Goal: Book appointment/travel/reservation

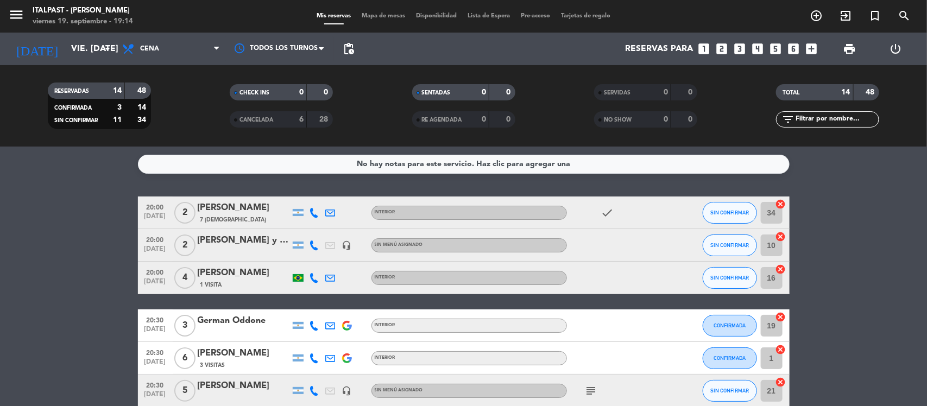
click at [380, 14] on span "Mapa de mesas" at bounding box center [383, 16] width 54 height 6
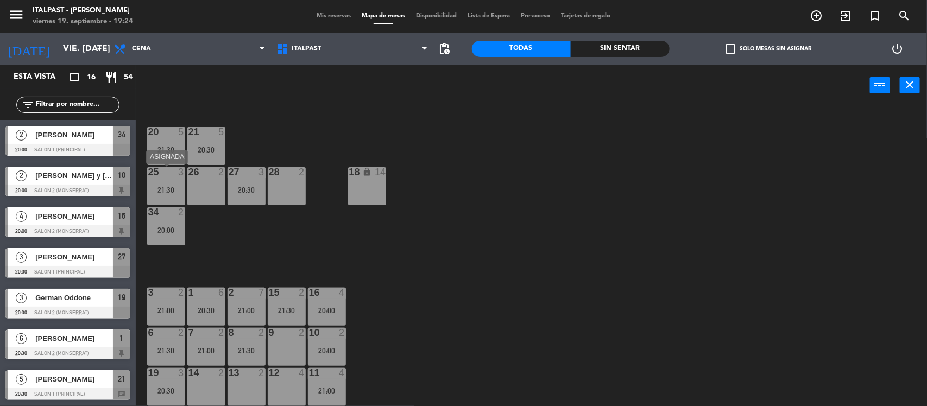
click at [158, 201] on div "25 3 21:30" at bounding box center [166, 186] width 38 height 38
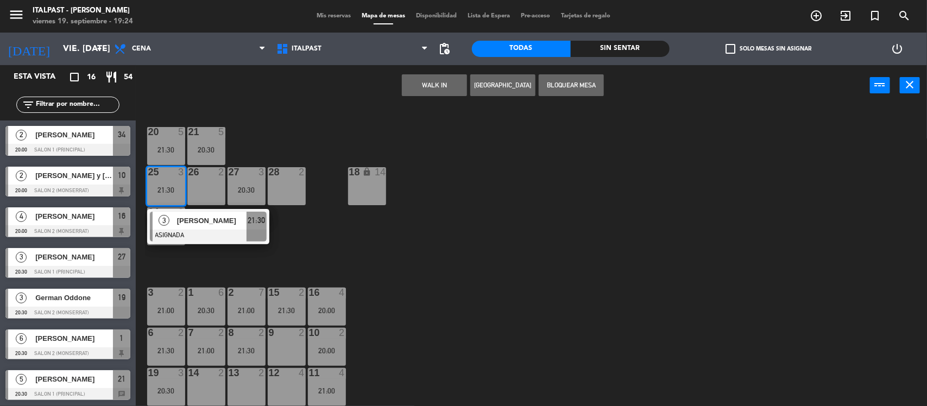
drag, startPoint x: 292, startPoint y: 382, endPoint x: 294, endPoint y: 367, distance: 15.5
click at [291, 381] on div "12 4" at bounding box center [287, 387] width 38 height 38
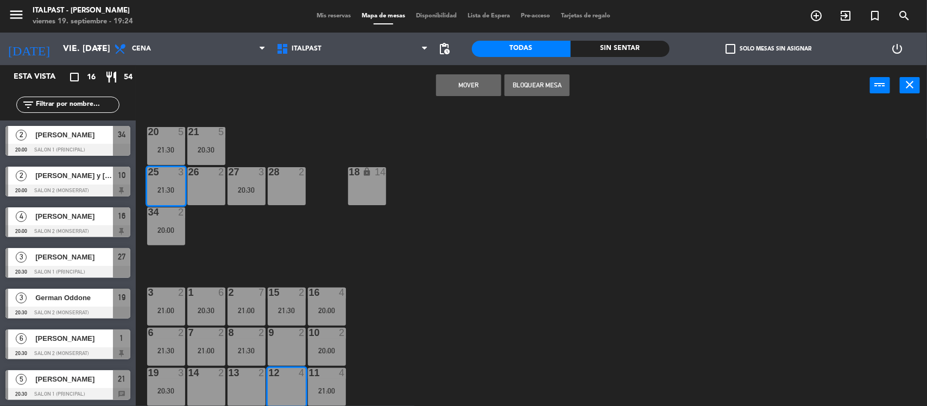
click at [473, 80] on button "Mover" at bounding box center [468, 85] width 65 height 22
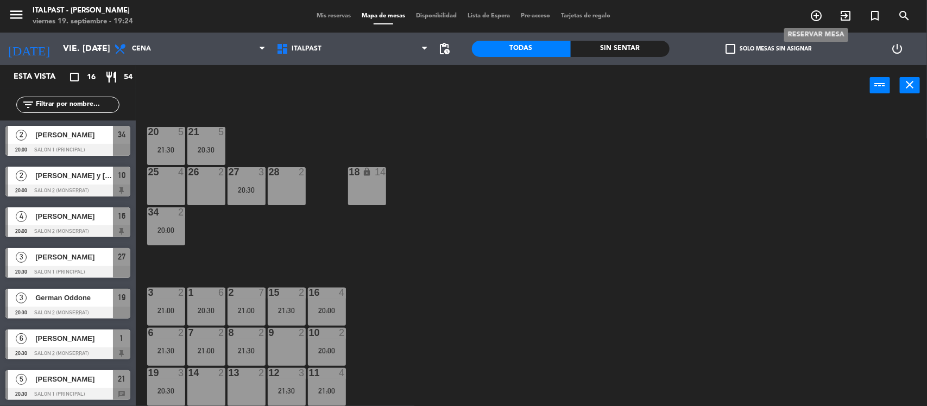
click at [808, 11] on span "add_circle_outline" at bounding box center [816, 16] width 29 height 18
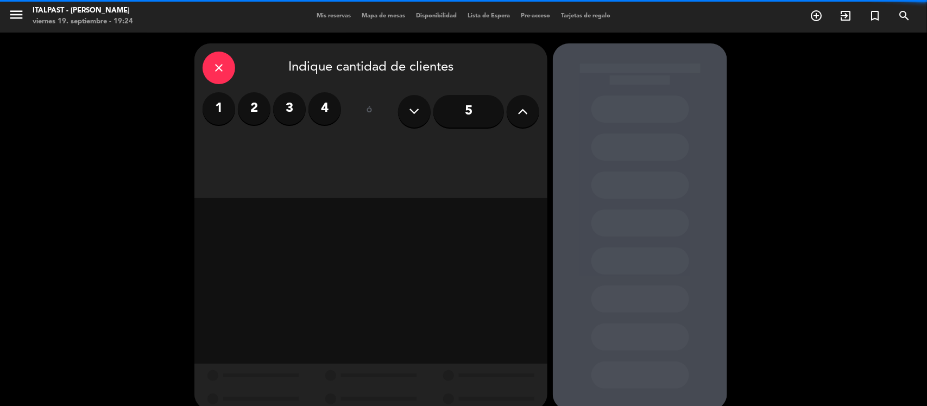
click at [243, 109] on label "2" at bounding box center [254, 108] width 33 height 33
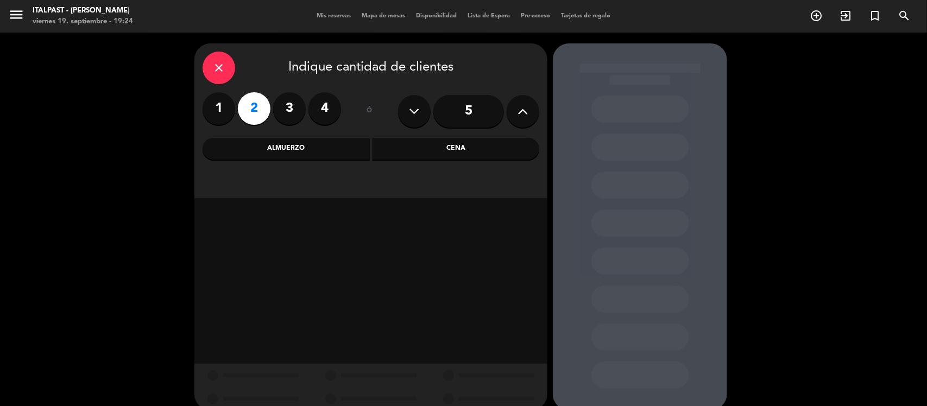
drag, startPoint x: 440, startPoint y: 147, endPoint x: 428, endPoint y: 140, distance: 13.9
click at [439, 147] on div "Cena" at bounding box center [456, 149] width 167 height 22
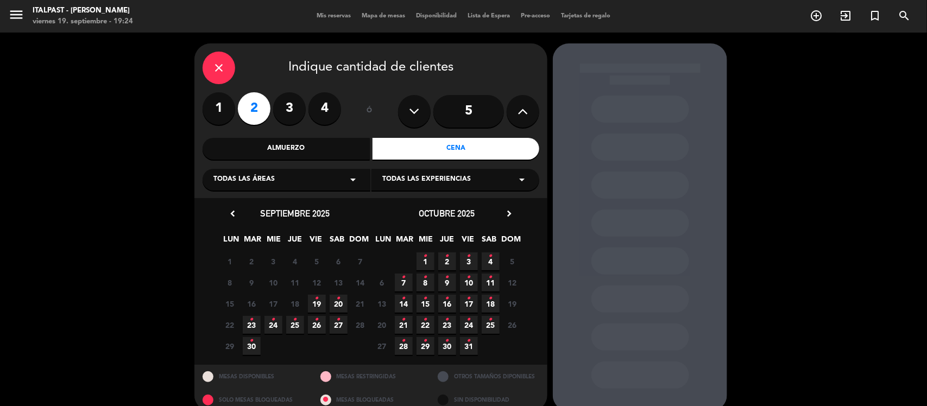
drag, startPoint x: 318, startPoint y: 304, endPoint x: 314, endPoint y: 250, distance: 53.9
click at [318, 302] on icon "•" at bounding box center [317, 298] width 4 height 17
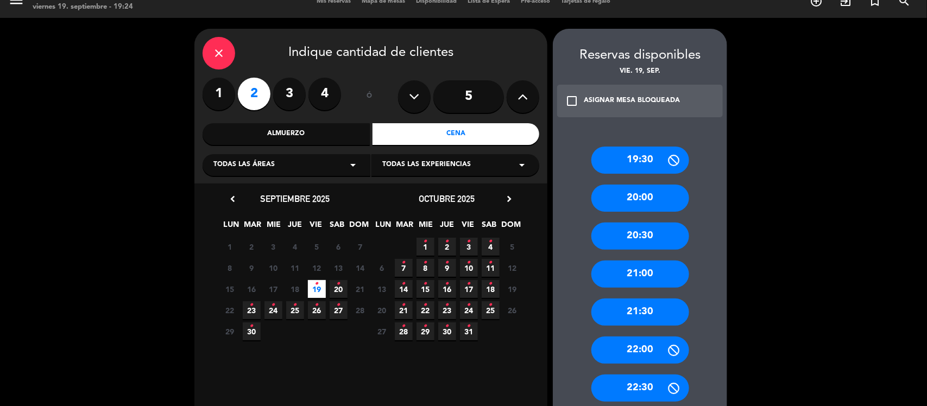
click at [606, 303] on div "21:30" at bounding box center [641, 312] width 98 height 27
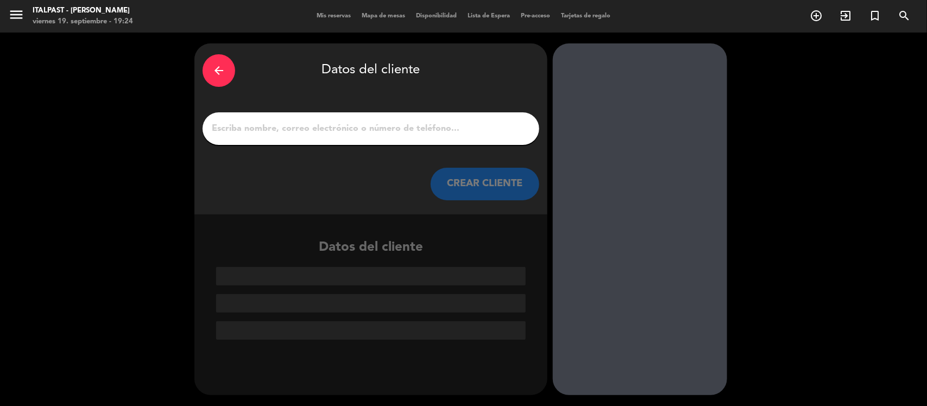
click at [321, 126] on input "1" at bounding box center [371, 128] width 321 height 15
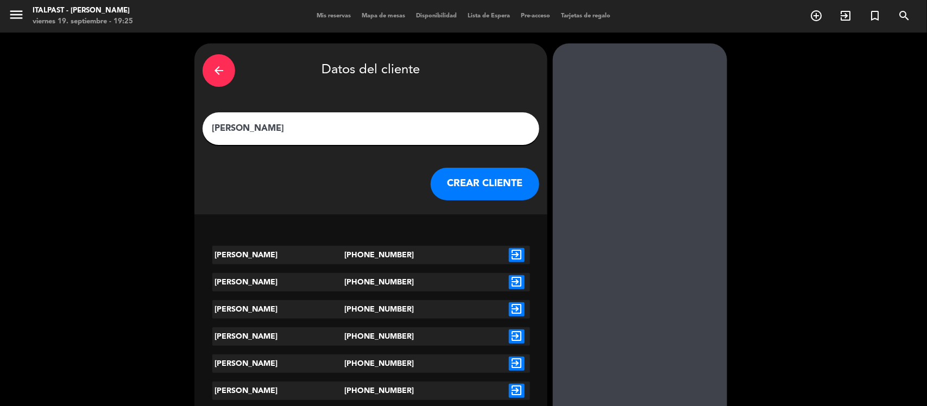
type input "[PERSON_NAME]"
click at [505, 250] on div "exit_to_app" at bounding box center [517, 255] width 27 height 18
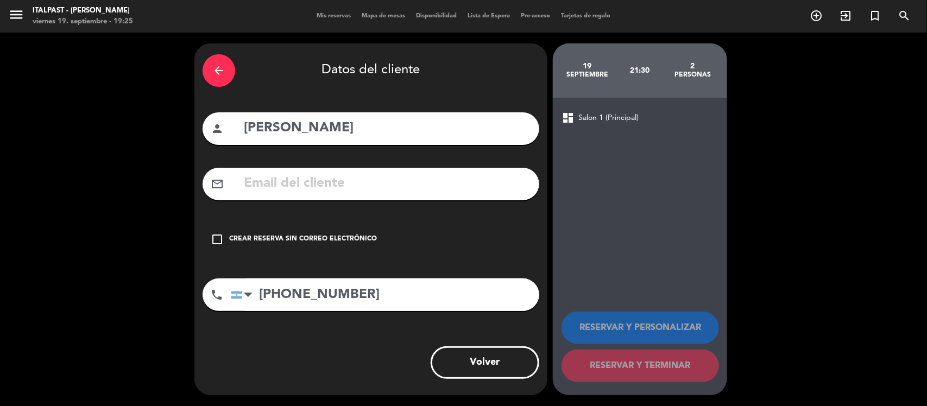
click at [340, 224] on div "check_box_outline_blank Crear reserva sin correo electrónico" at bounding box center [371, 239] width 337 height 33
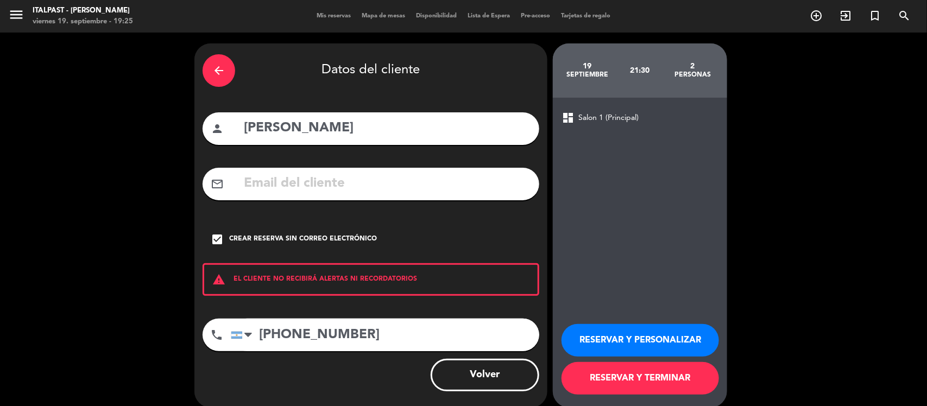
drag, startPoint x: 650, startPoint y: 341, endPoint x: 641, endPoint y: 338, distance: 9.6
click at [648, 340] on button "RESERVAR Y PERSONALIZAR" at bounding box center [641, 340] width 158 height 33
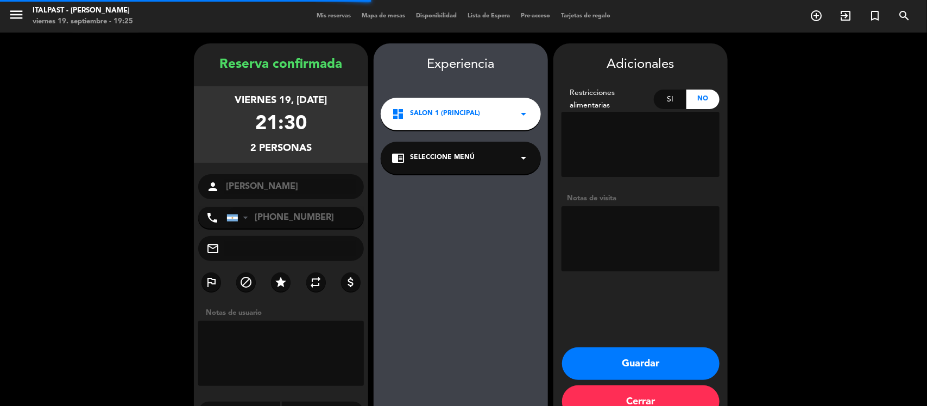
scroll to position [28, 0]
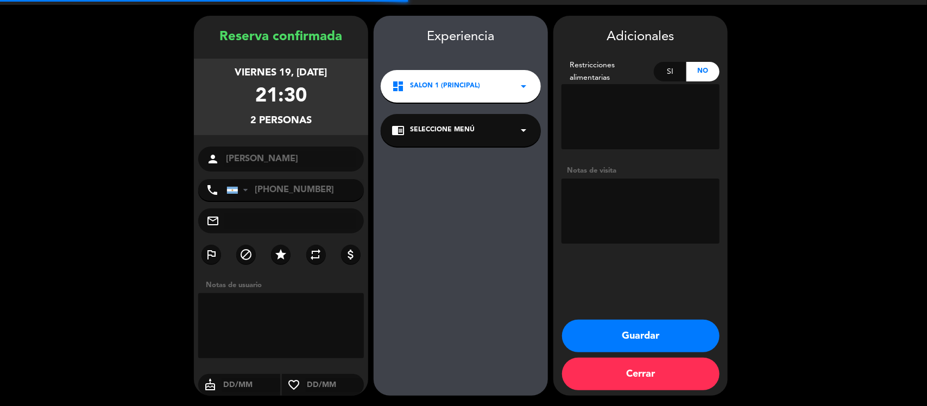
click at [640, 330] on button "Guardar" at bounding box center [641, 336] width 158 height 33
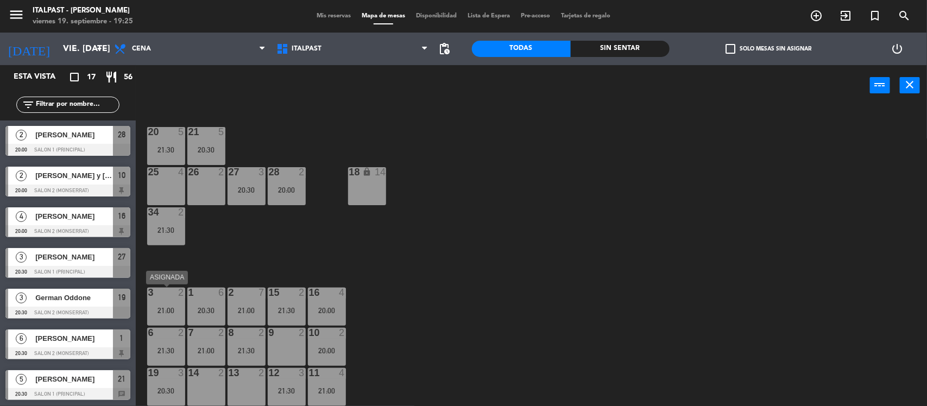
click at [164, 302] on div "3 2 21:00" at bounding box center [166, 307] width 38 height 38
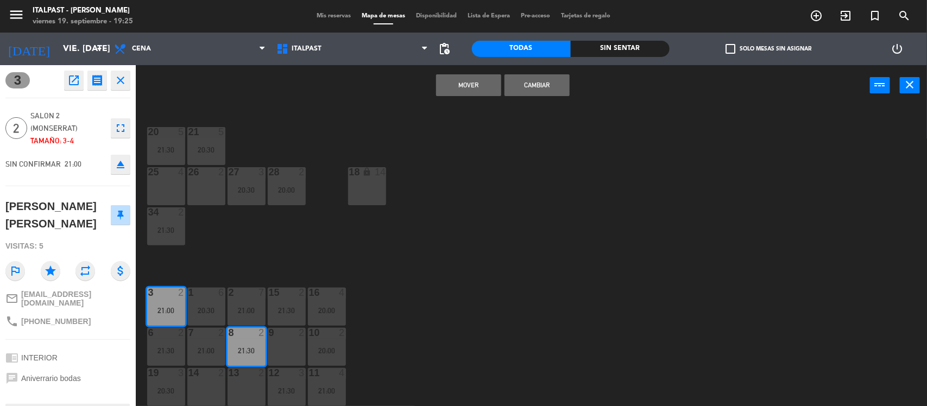
scroll to position [45, 0]
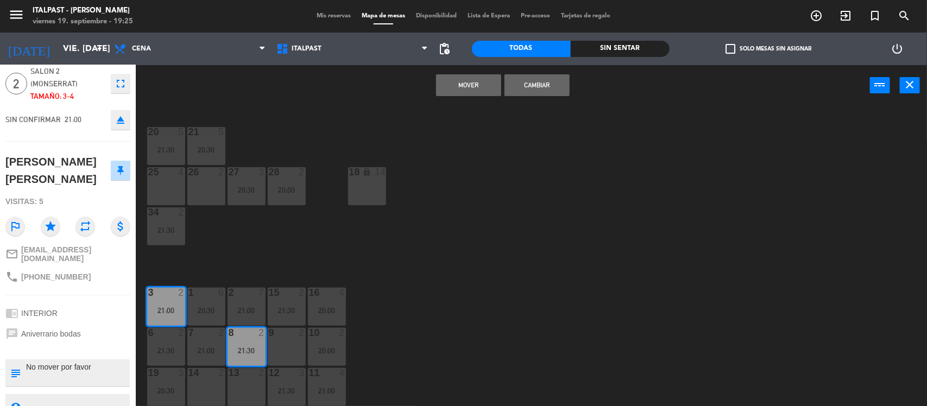
click at [230, 246] on div "20 5 21:30 21 5 20:30 25 4 26 2 27 3 20:30 28 2 20:00 18 lock 14 34 2 21:30 3 2…" at bounding box center [536, 258] width 782 height 300
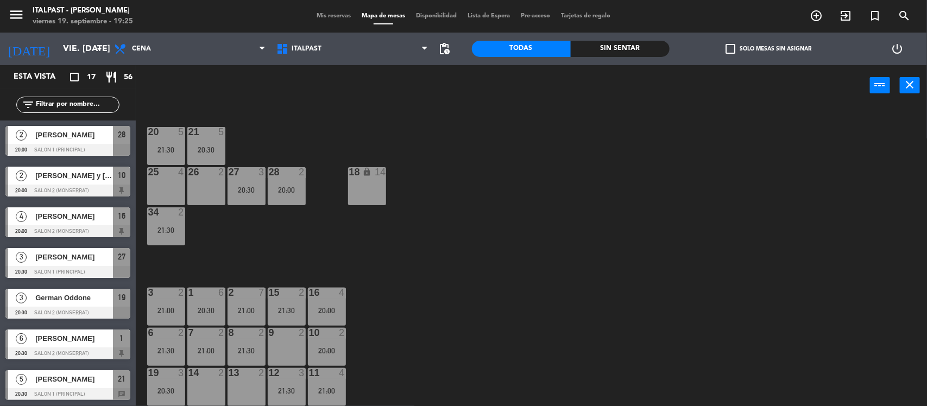
scroll to position [1, 0]
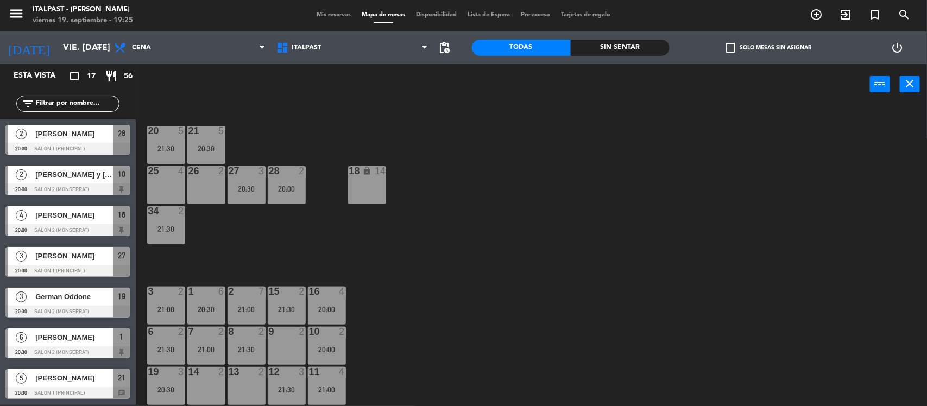
drag, startPoint x: 158, startPoint y: 395, endPoint x: 158, endPoint y: 387, distance: 8.1
click at [158, 394] on div "19 3 20:30" at bounding box center [166, 386] width 38 height 38
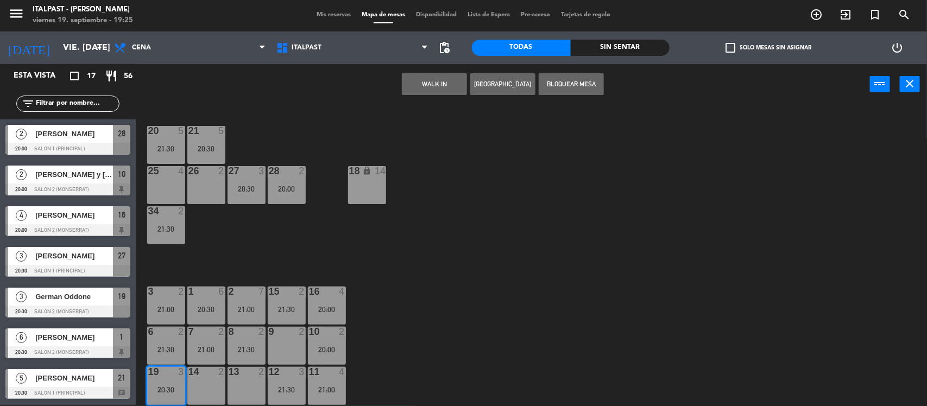
scroll to position [159, 0]
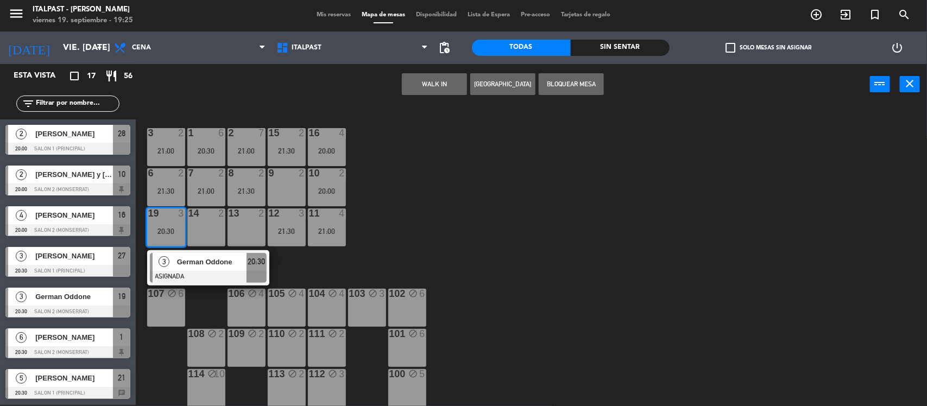
click at [383, 224] on div "20 5 21:30 21 5 20:30 25 4 26 2 27 3 20:30 28 2 20:00 18 lock 14 34 2 21:30 3 2…" at bounding box center [536, 256] width 782 height 300
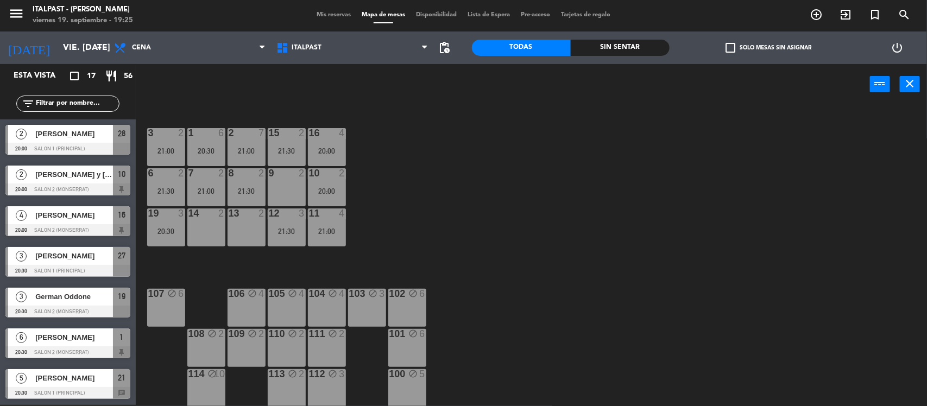
click at [327, 148] on div "20:00" at bounding box center [327, 151] width 38 height 8
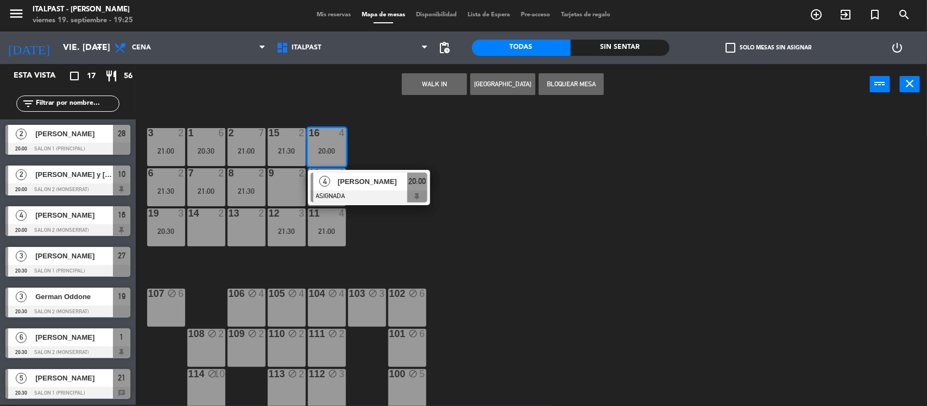
drag, startPoint x: 618, startPoint y: 159, endPoint x: 603, endPoint y: 162, distance: 15.6
click at [614, 159] on div "20 5 21:30 21 5 20:30 25 4 26 2 27 3 20:30 28 2 20:00 18 lock 14 34 2 21:30 3 2…" at bounding box center [536, 256] width 782 height 300
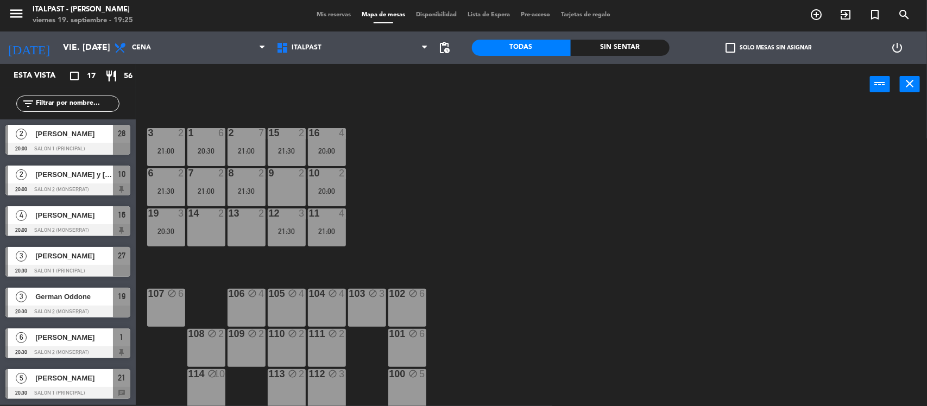
click at [261, 172] on div "9" at bounding box center [269, 173] width 18 height 10
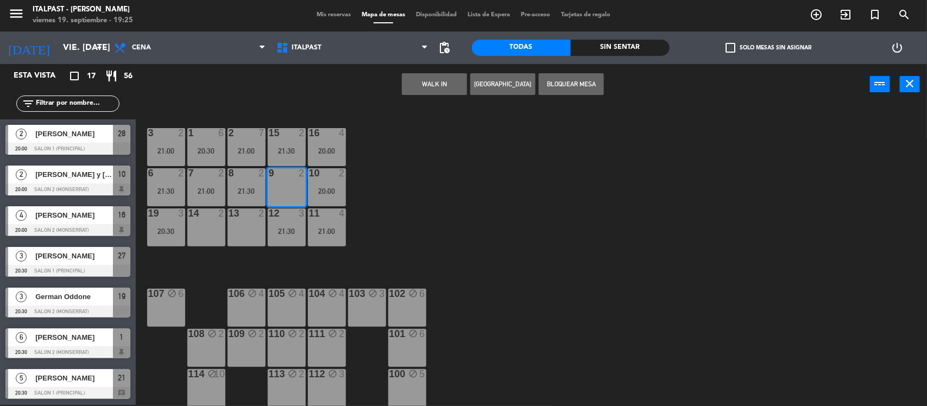
drag, startPoint x: 569, startPoint y: 149, endPoint x: 315, endPoint y: 223, distance: 264.1
click at [482, 165] on div "20 5 21:30 21 5 20:30 25 4 26 2 27 3 20:30 28 2 20:00 18 lock 14 34 2 21:30 3 2…" at bounding box center [536, 256] width 782 height 300
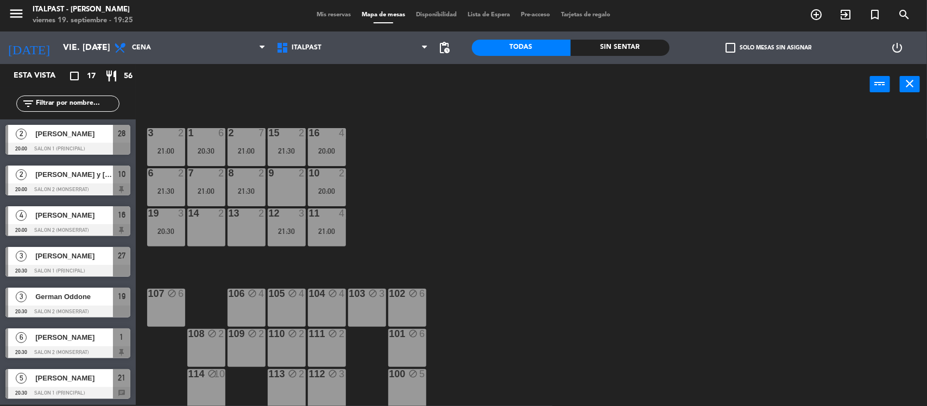
click at [324, 187] on div "20:00" at bounding box center [327, 191] width 38 height 8
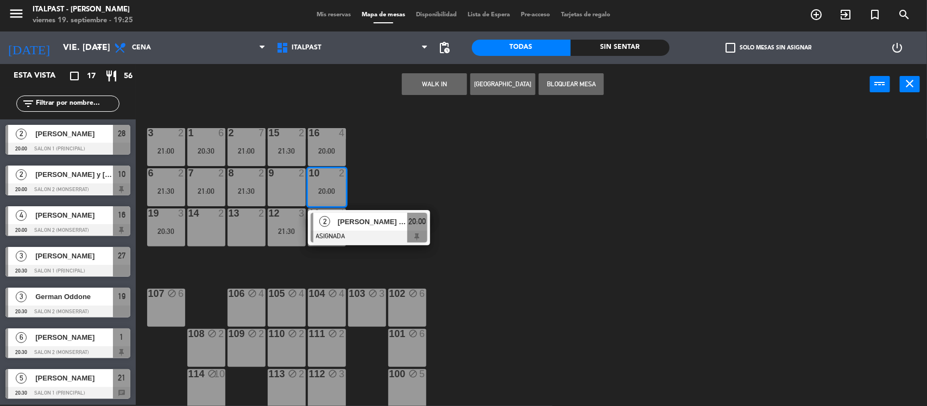
drag, startPoint x: 457, startPoint y: 128, endPoint x: 337, endPoint y: 172, distance: 127.4
click at [444, 133] on div "20 5 21:30 21 5 20:30 25 4 26 2 27 3 20:30 28 2 20:00 18 lock 14 34 2 21:30 3 2…" at bounding box center [536, 256] width 782 height 300
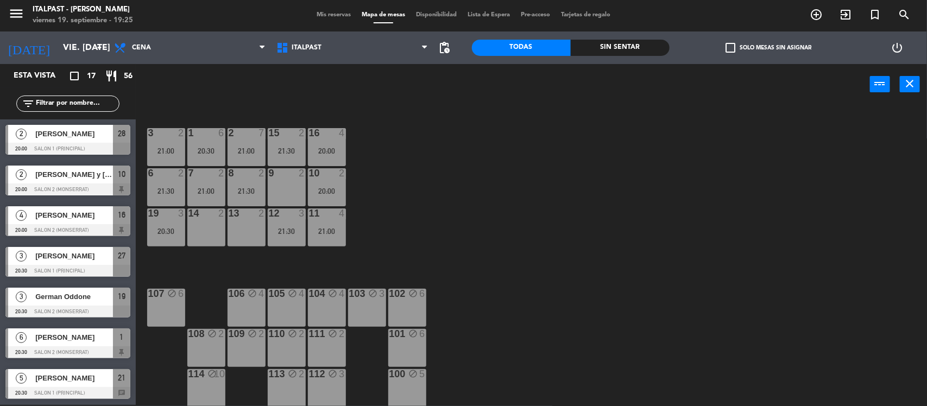
click at [238, 183] on div "8 2 21:30" at bounding box center [247, 187] width 38 height 38
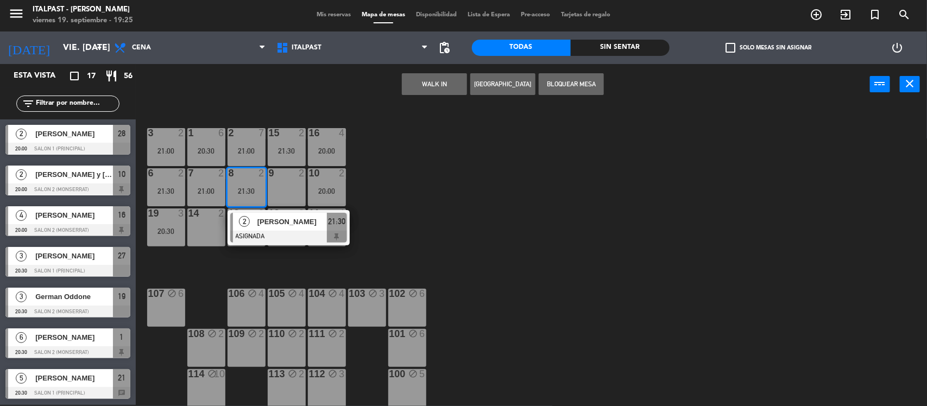
drag, startPoint x: 506, startPoint y: 142, endPoint x: 195, endPoint y: 208, distance: 318.3
click at [454, 159] on div "20 5 21:30 21 5 20:30 25 4 26 2 27 3 20:30 28 2 20:00 18 lock 14 34 2 21:30 3 2…" at bounding box center [536, 256] width 782 height 300
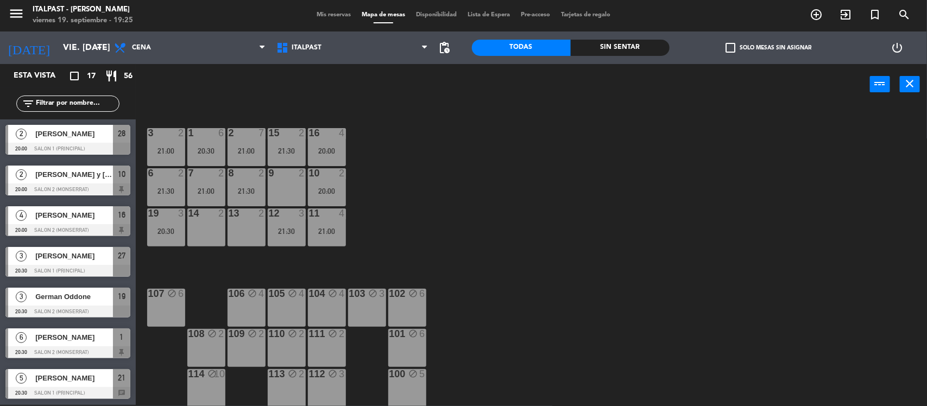
click at [213, 188] on div "21:00" at bounding box center [206, 191] width 38 height 8
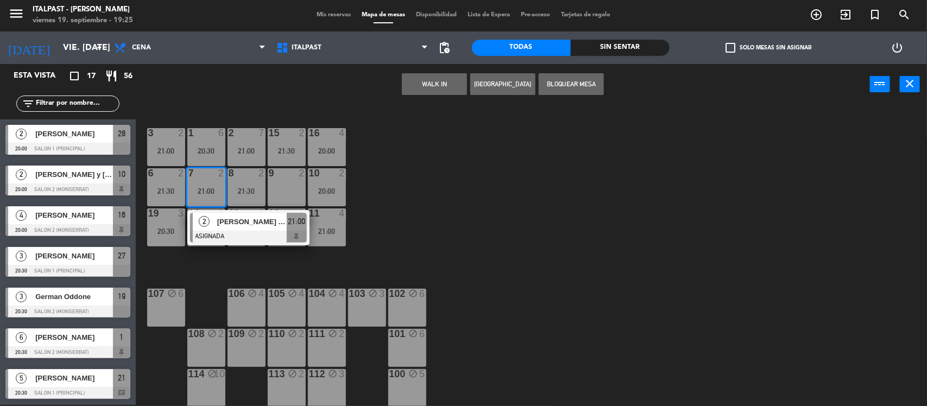
drag, startPoint x: 481, startPoint y: 164, endPoint x: 302, endPoint y: 183, distance: 179.8
click at [440, 164] on div "20 5 21:30 21 5 20:30 25 4 26 2 27 3 20:30 28 2 20:00 18 lock 14 34 2 21:30 3 2…" at bounding box center [536, 256] width 782 height 300
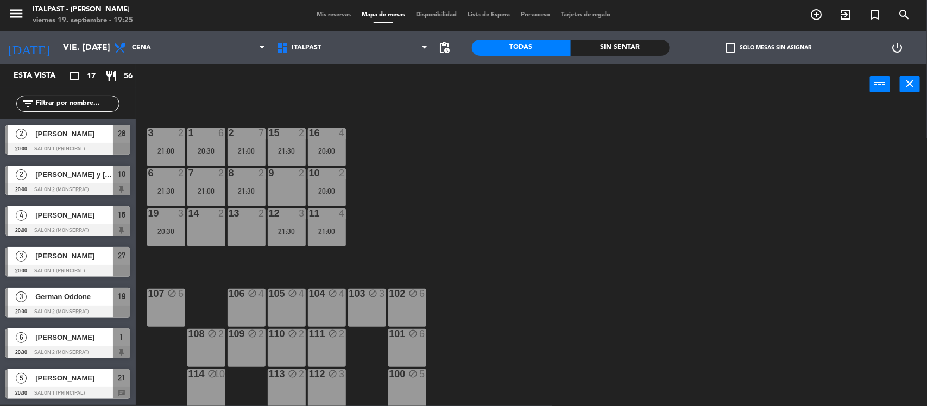
click at [158, 187] on div "21:30" at bounding box center [166, 191] width 38 height 8
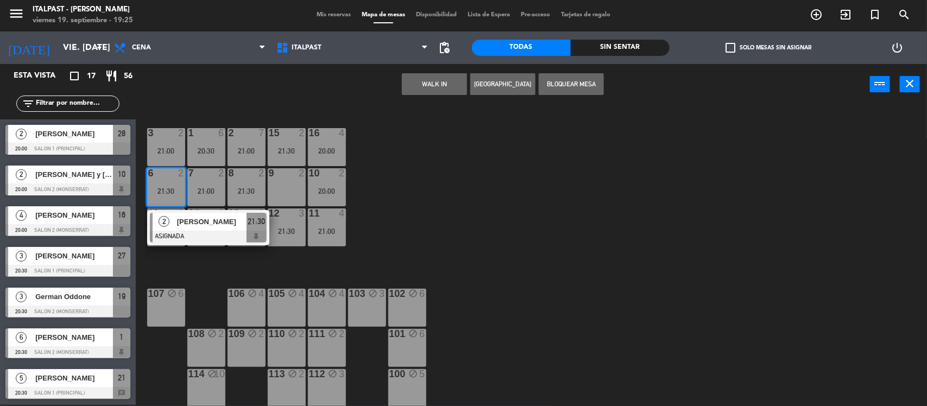
drag, startPoint x: 495, startPoint y: 182, endPoint x: 427, endPoint y: 173, distance: 68.5
click at [443, 174] on div "20 5 21:30 21 5 20:30 25 4 26 2 27 3 20:30 28 2 20:00 18 lock 14 34 2 21:30 3 2…" at bounding box center [536, 256] width 782 height 300
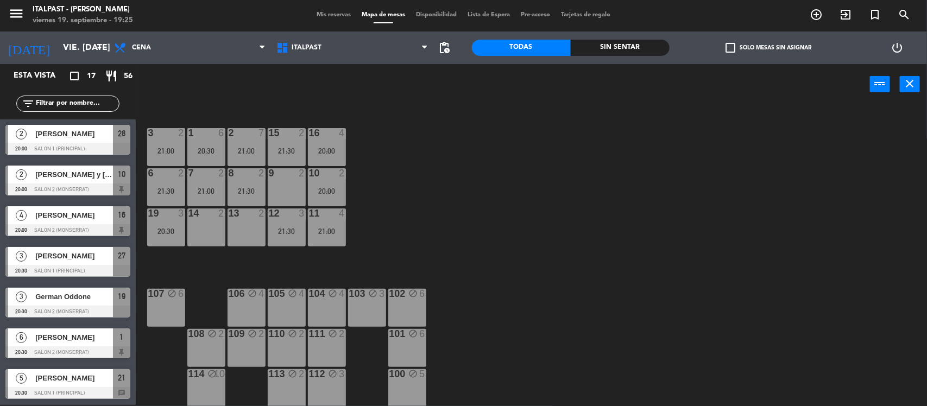
click at [280, 145] on div "15 2 21:30" at bounding box center [287, 147] width 38 height 38
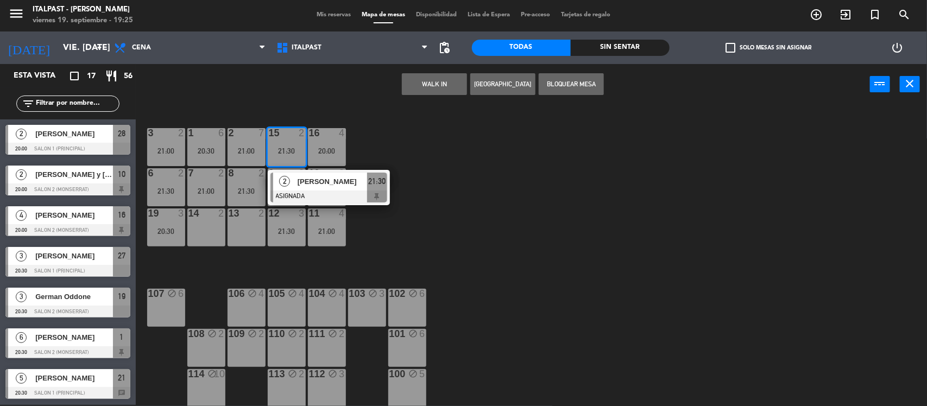
click at [498, 172] on div "20 5 21:30 21 5 20:30 25 4 26 2 27 3 20:30 28 2 20:00 18 lock 14 34 2 21:30 3 2…" at bounding box center [536, 256] width 782 height 300
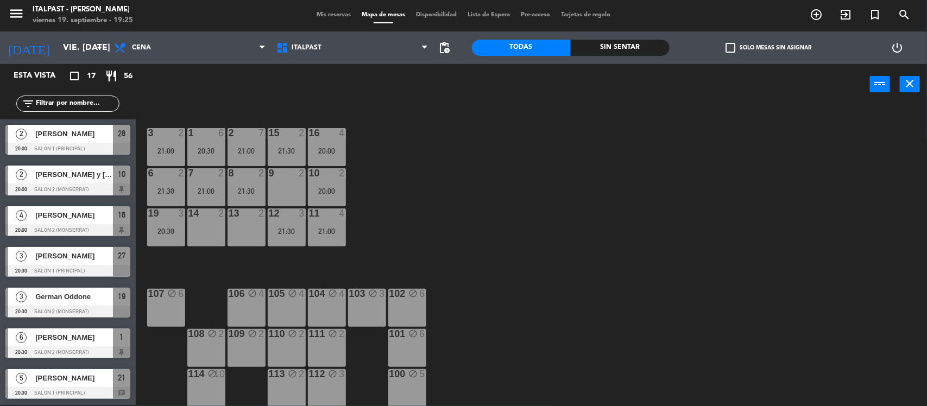
scroll to position [0, 0]
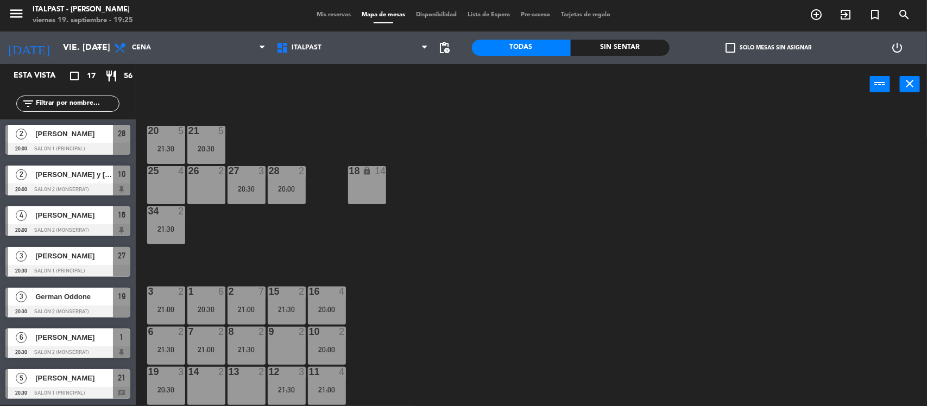
click at [166, 225] on div "21:30" at bounding box center [166, 229] width 38 height 8
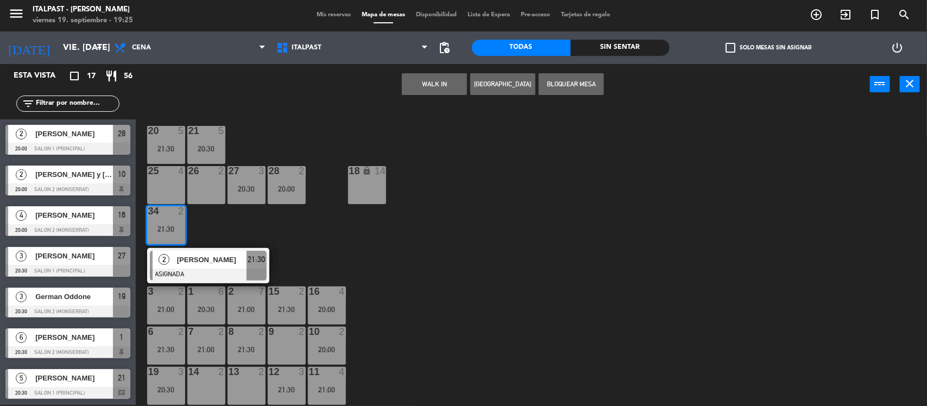
drag, startPoint x: 329, startPoint y: 239, endPoint x: 323, endPoint y: 243, distance: 7.1
click at [323, 243] on div "20 5 21:30 21 5 20:30 25 4 26 2 27 3 20:30 28 2 20:00 18 lock 14 34 2 21:30 2 […" at bounding box center [536, 256] width 782 height 300
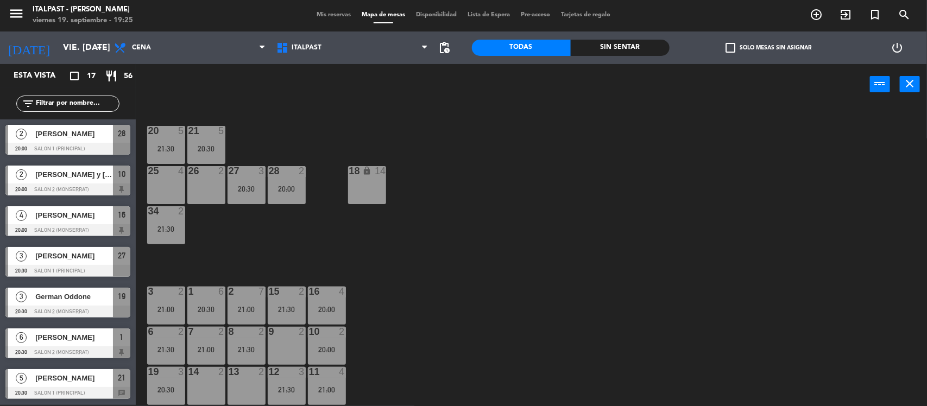
drag, startPoint x: 150, startPoint y: 233, endPoint x: 155, endPoint y: 238, distance: 7.3
click at [152, 234] on div "34 2 21:30" at bounding box center [166, 225] width 38 height 38
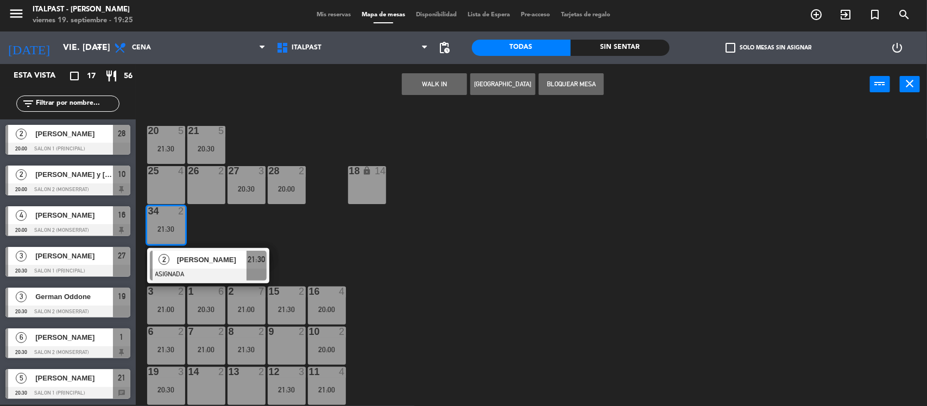
click at [298, 300] on div "15 2 21:30" at bounding box center [287, 306] width 38 height 38
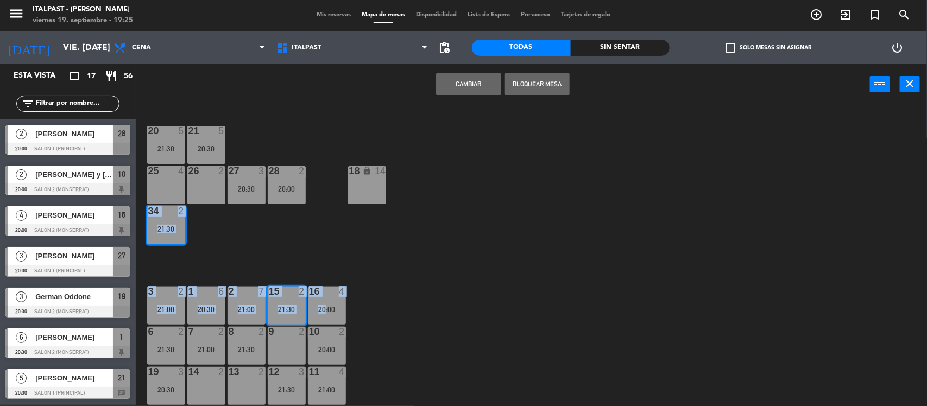
click at [467, 80] on button "Cambiar" at bounding box center [468, 84] width 65 height 22
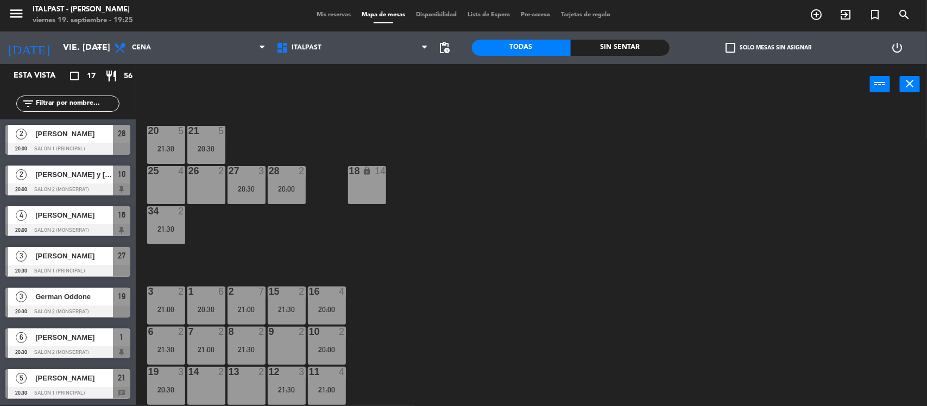
click at [291, 197] on div "28 2 20:00" at bounding box center [287, 185] width 38 height 38
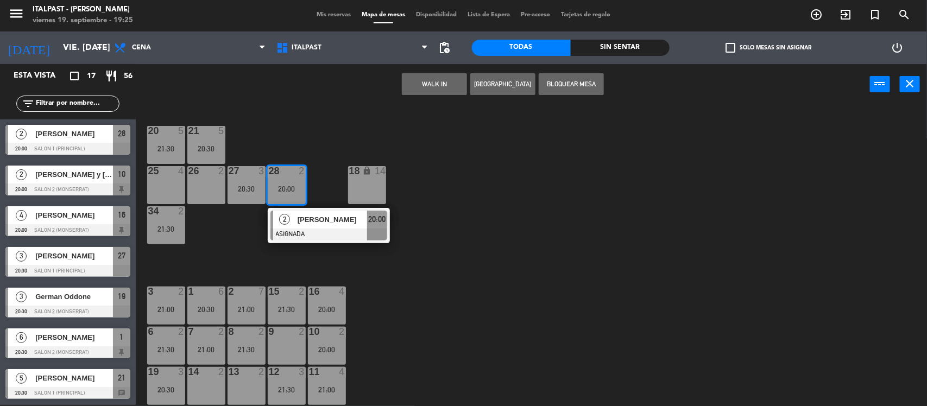
click at [269, 343] on div "9 2" at bounding box center [287, 346] width 38 height 38
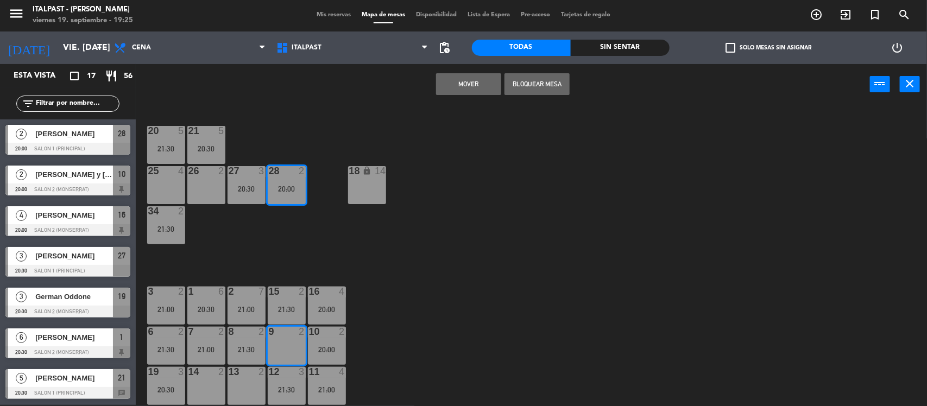
click at [479, 78] on button "Mover" at bounding box center [468, 84] width 65 height 22
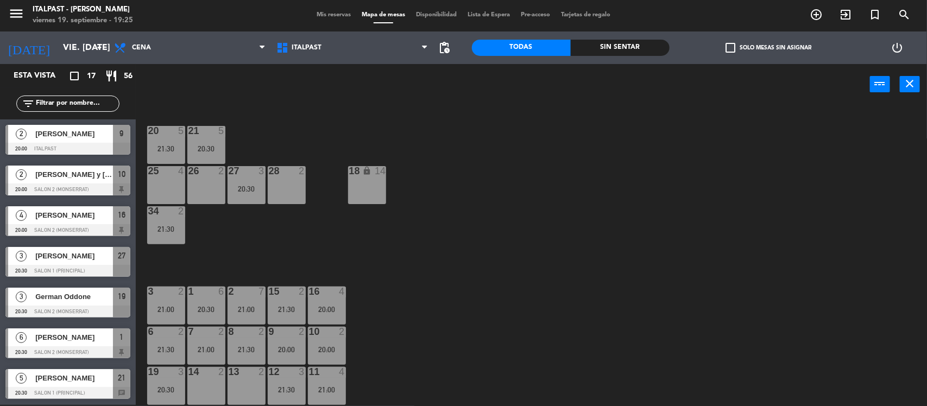
click at [169, 373] on div at bounding box center [166, 372] width 18 height 10
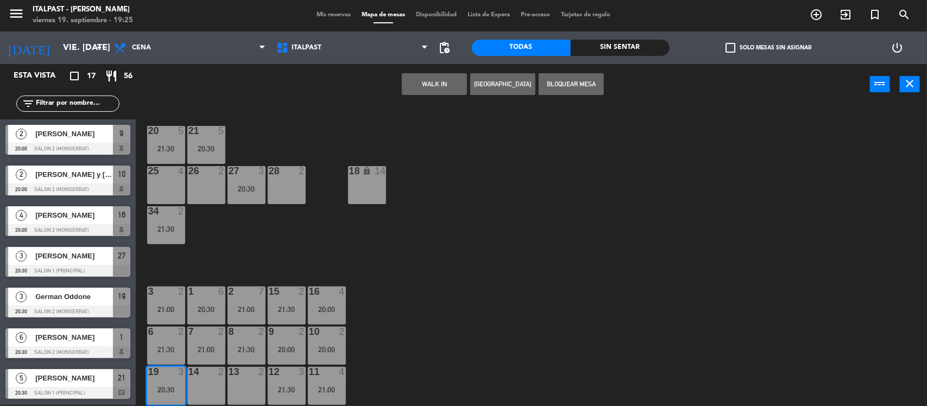
click at [257, 375] on div "2" at bounding box center [264, 372] width 18 height 10
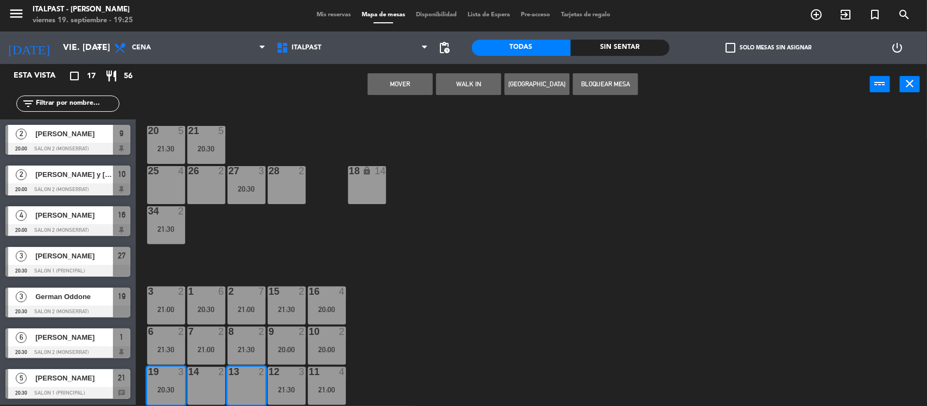
drag, startPoint x: 399, startPoint y: 78, endPoint x: 358, endPoint y: 151, distance: 84.4
click at [398, 79] on button "Mover" at bounding box center [400, 84] width 65 height 22
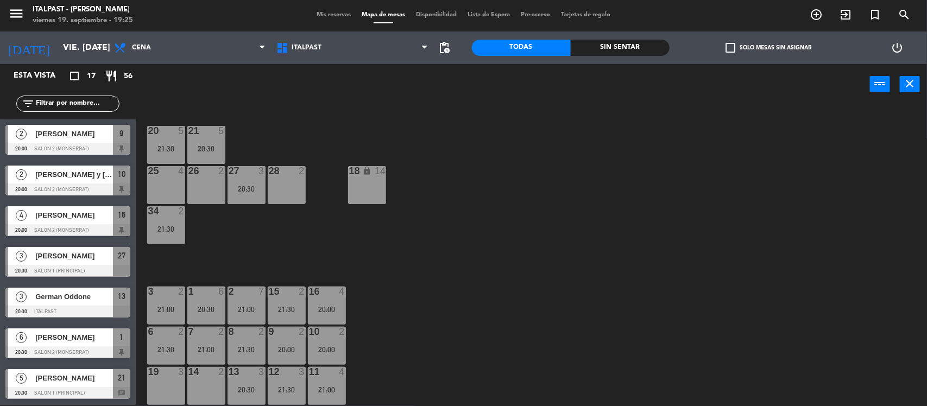
click at [294, 308] on div "21:30" at bounding box center [287, 310] width 38 height 8
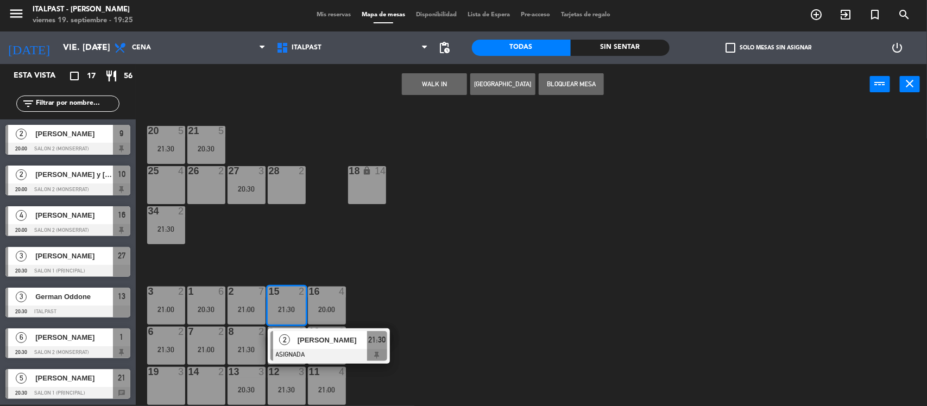
click at [172, 390] on div "19 3" at bounding box center [166, 386] width 38 height 38
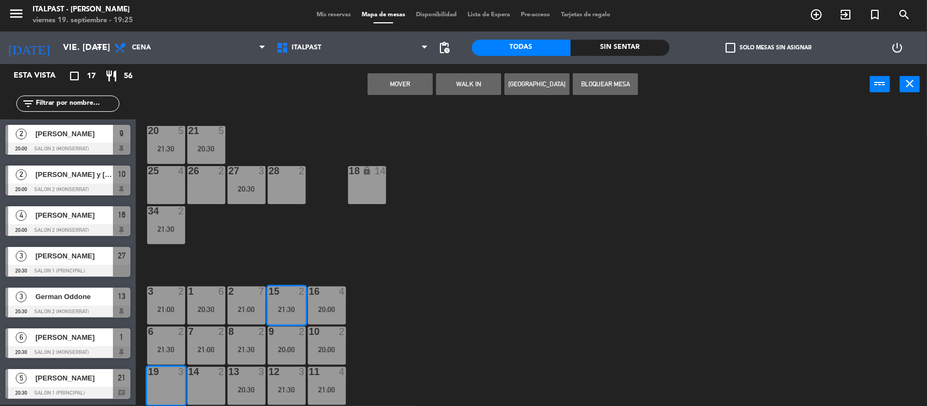
click at [403, 82] on button "Mover" at bounding box center [400, 84] width 65 height 22
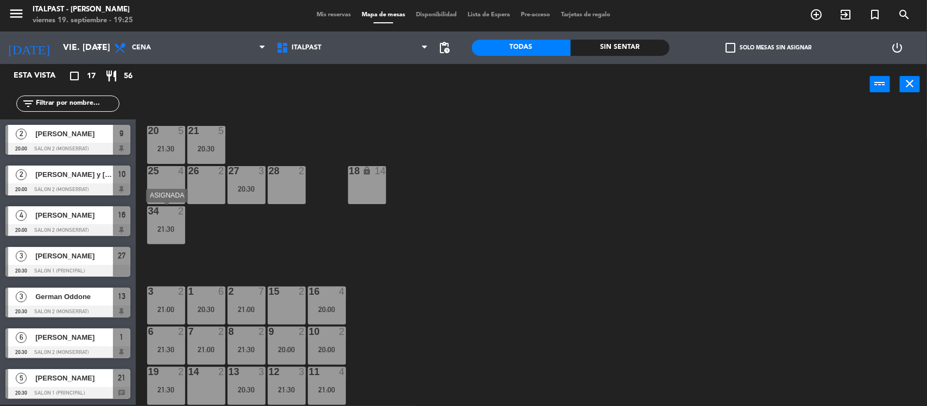
click at [156, 230] on div "21:30" at bounding box center [166, 229] width 38 height 8
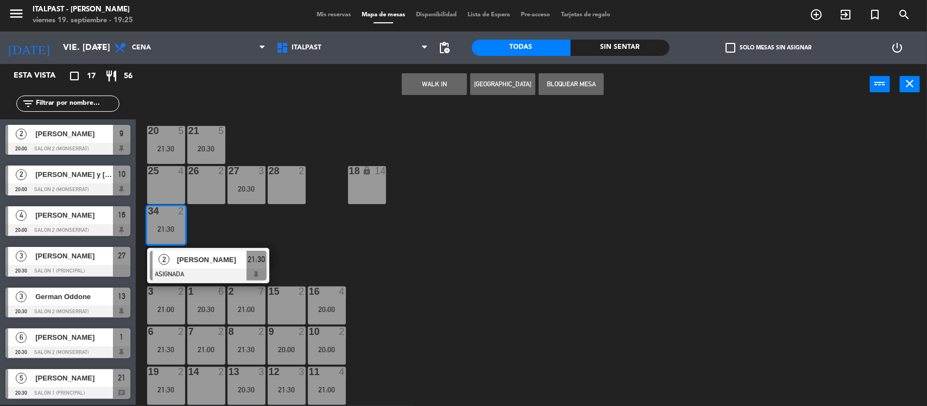
click at [394, 257] on div "20 5 21:30 21 5 20:30 25 4 26 2 27 3 20:30 28 2 18 lock 14 34 2 21:30 2 [PERSON…" at bounding box center [536, 256] width 782 height 300
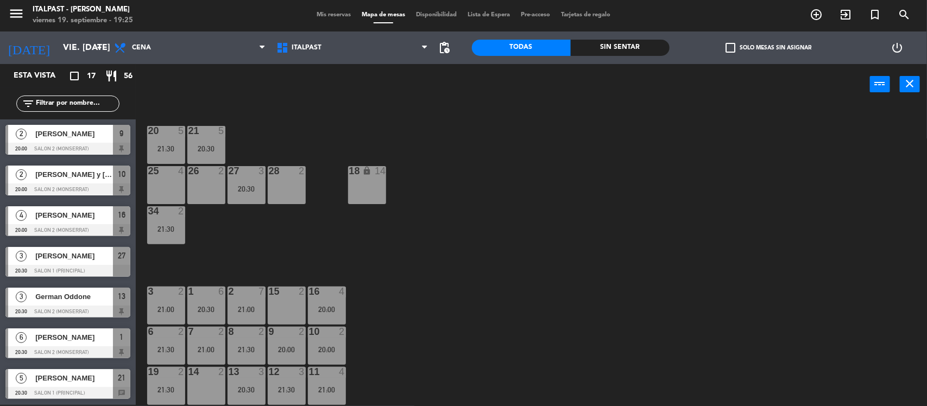
click at [329, 296] on div "16 4" at bounding box center [327, 292] width 38 height 11
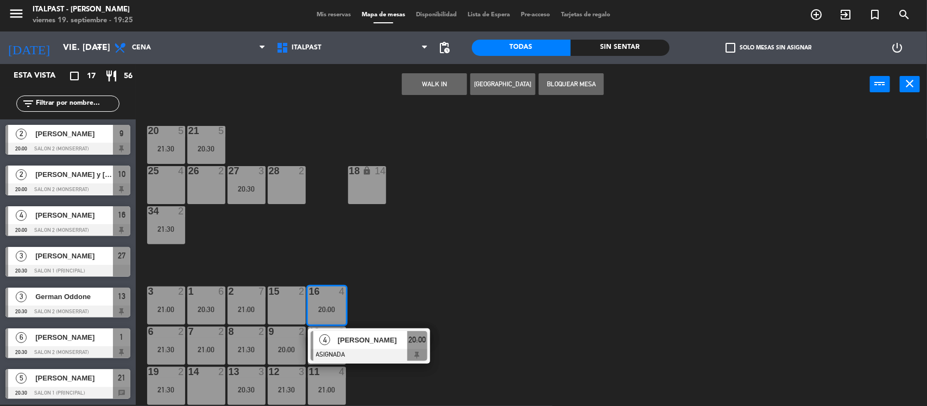
click at [460, 248] on div "20 5 21:30 21 5 20:30 25 4 26 2 27 3 20:30 28 2 18 lock 14 34 2 21:30 3 2 21:00…" at bounding box center [536, 256] width 782 height 300
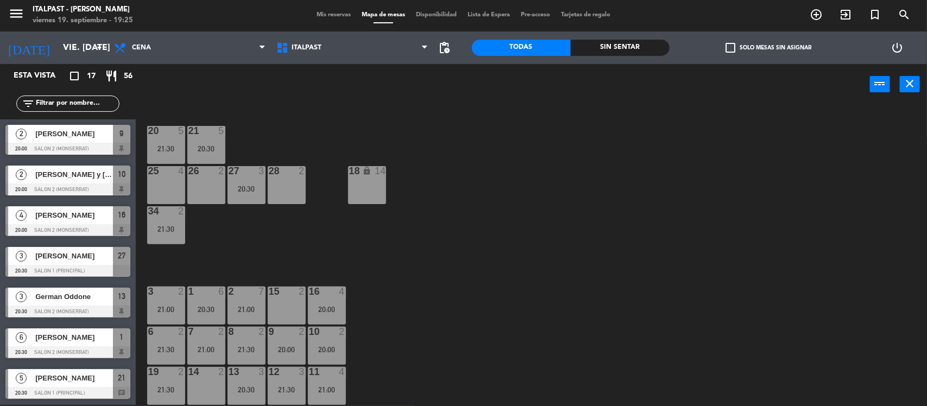
click at [214, 289] on div at bounding box center [206, 292] width 18 height 10
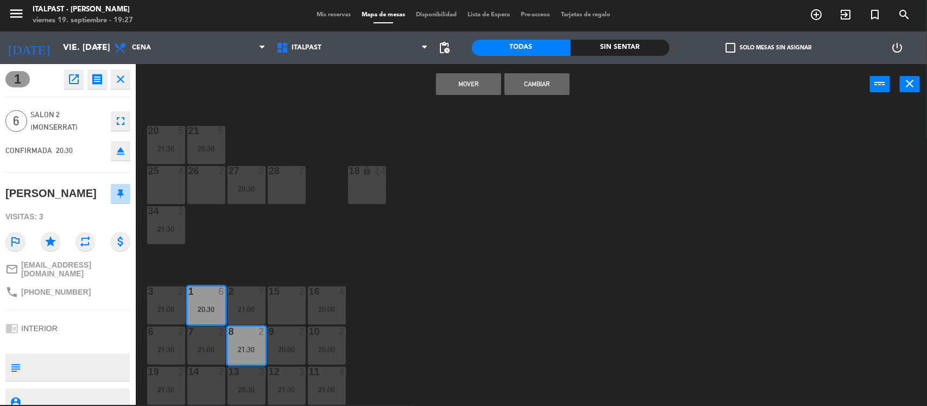
drag, startPoint x: 267, startPoint y: 262, endPoint x: 170, endPoint y: 307, distance: 107.5
click at [264, 264] on div "20 5 21:30 21 5 20:30 25 4 26 2 27 3 20:30 28 2 18 lock 14 34 2 21:30 3 2 21:00…" at bounding box center [536, 256] width 782 height 300
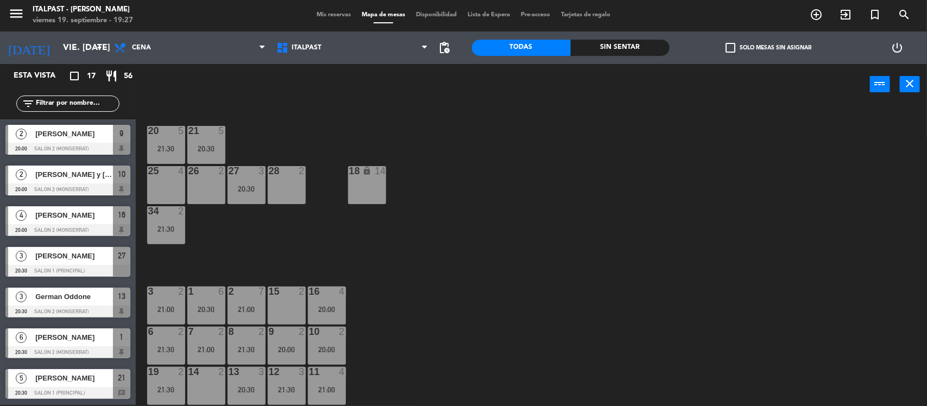
click at [174, 302] on div "3 2 21:00" at bounding box center [166, 306] width 38 height 38
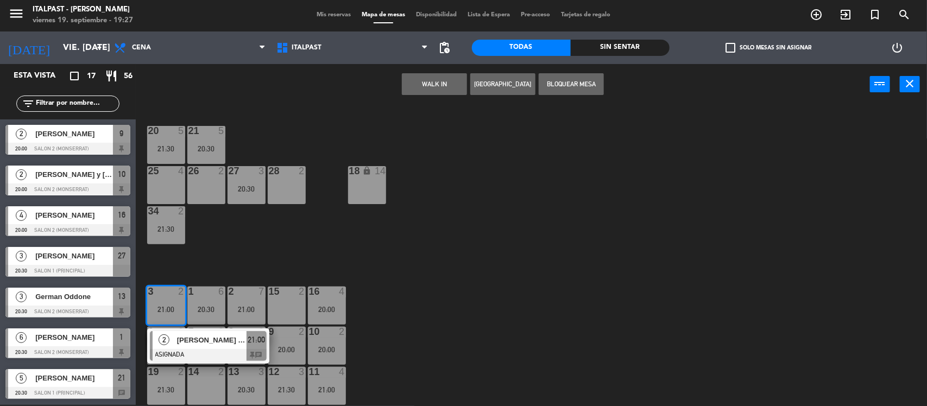
drag, startPoint x: 246, startPoint y: 265, endPoint x: 229, endPoint y: 310, distance: 48.5
click at [246, 266] on div "20 5 21:30 21 5 20:30 25 4 26 2 27 3 20:30 28 2 18 lock 14 34 2 21:30 3 2 21:00…" at bounding box center [536, 256] width 782 height 300
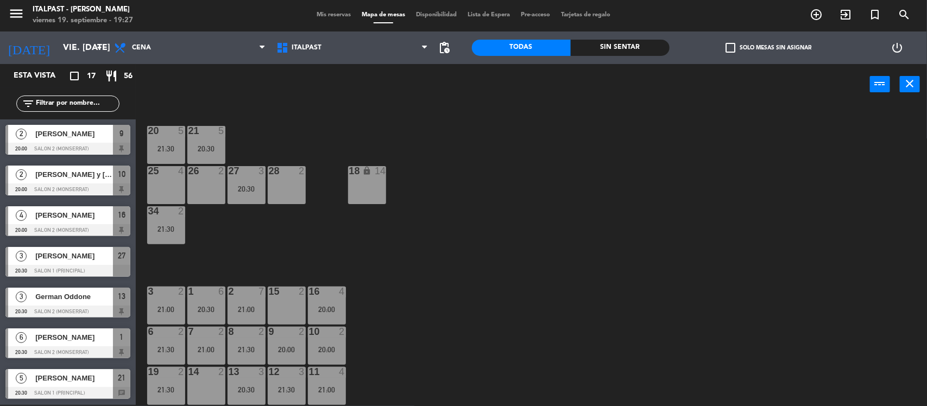
click at [210, 300] on div "1 6 20:30" at bounding box center [206, 306] width 38 height 38
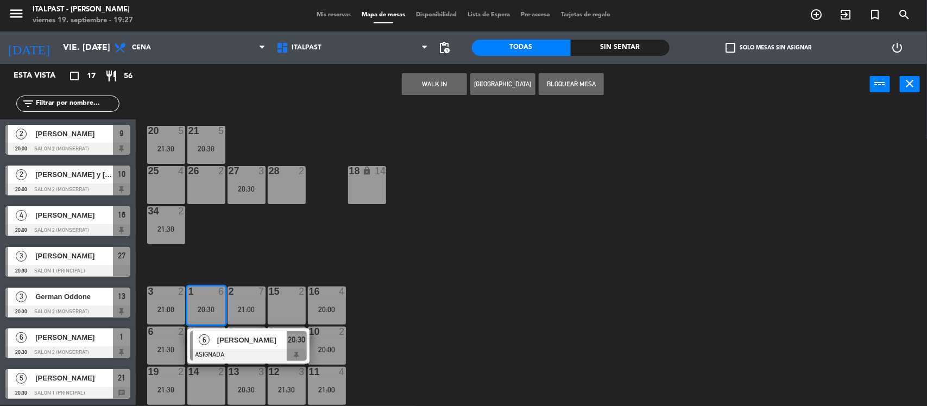
click at [299, 337] on span "20:30" at bounding box center [296, 340] width 17 height 13
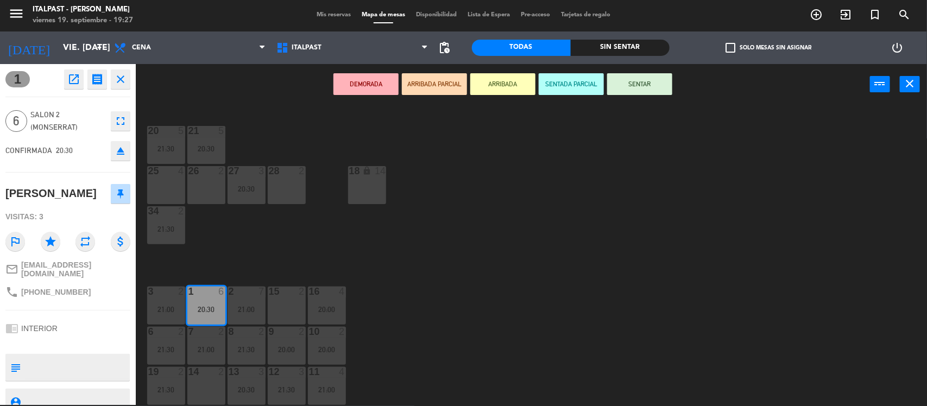
click at [63, 376] on textarea at bounding box center [77, 367] width 104 height 23
type textarea "confirmada"
click at [14, 374] on icon "subject" at bounding box center [15, 368] width 12 height 12
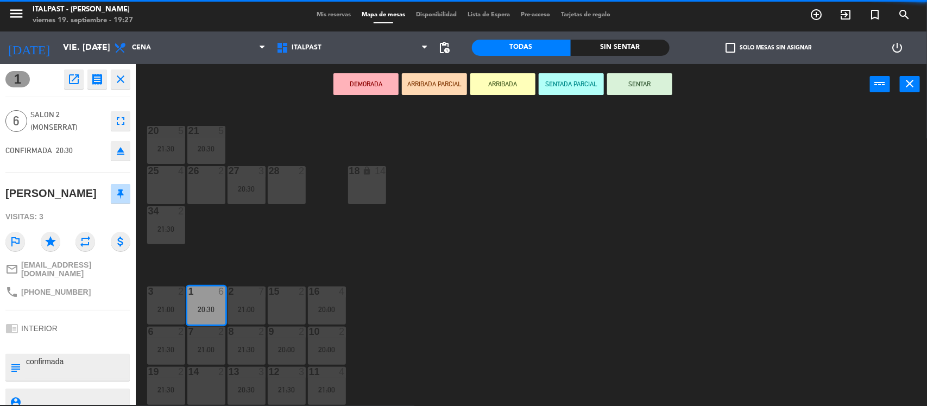
drag, startPoint x: 354, startPoint y: 228, endPoint x: 341, endPoint y: 235, distance: 14.8
click at [354, 229] on div "20 5 21:30 21 5 20:30 25 4 26 2 27 3 20:30 28 2 18 lock 14 34 2 21:30 3 2 21:00…" at bounding box center [536, 256] width 782 height 300
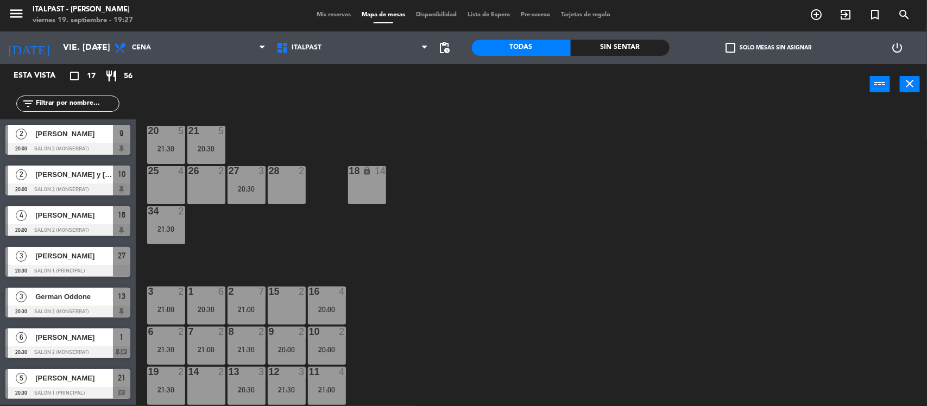
click at [243, 306] on div "21:00" at bounding box center [247, 310] width 38 height 8
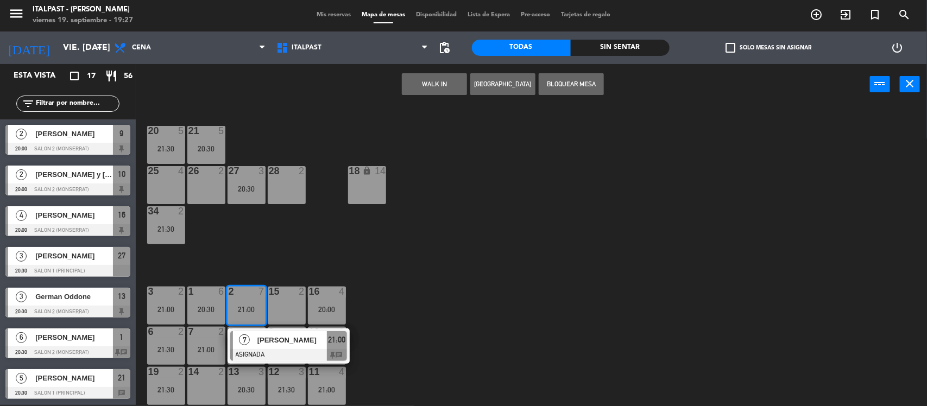
click at [311, 348] on div "[PERSON_NAME]" at bounding box center [291, 340] width 71 height 18
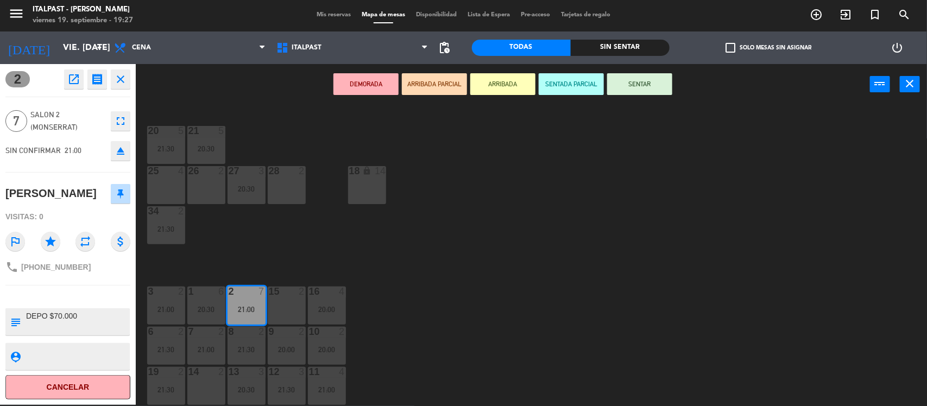
drag, startPoint x: 449, startPoint y: 256, endPoint x: 440, endPoint y: 265, distance: 12.3
click at [443, 265] on div "20 5 21:30 21 5 20:30 25 4 26 2 27 3 20:30 28 2 18 lock 14 34 2 21:30 3 2 21:00…" at bounding box center [536, 256] width 782 height 300
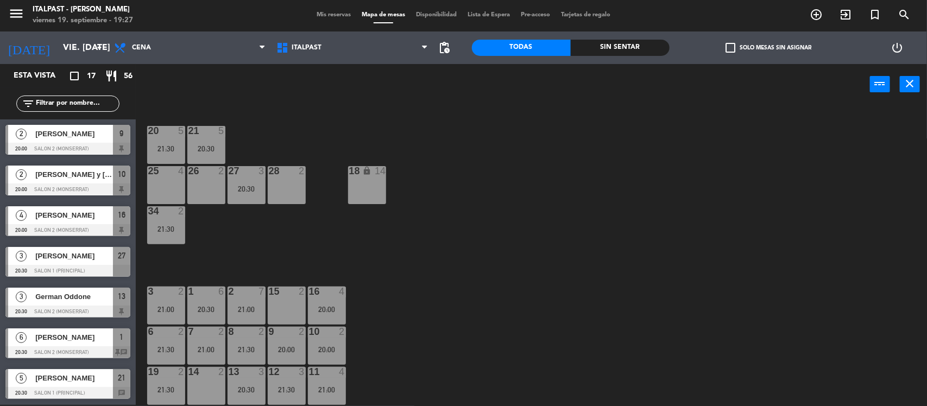
scroll to position [1, 0]
click at [174, 139] on div "20 5 21:30" at bounding box center [166, 145] width 38 height 38
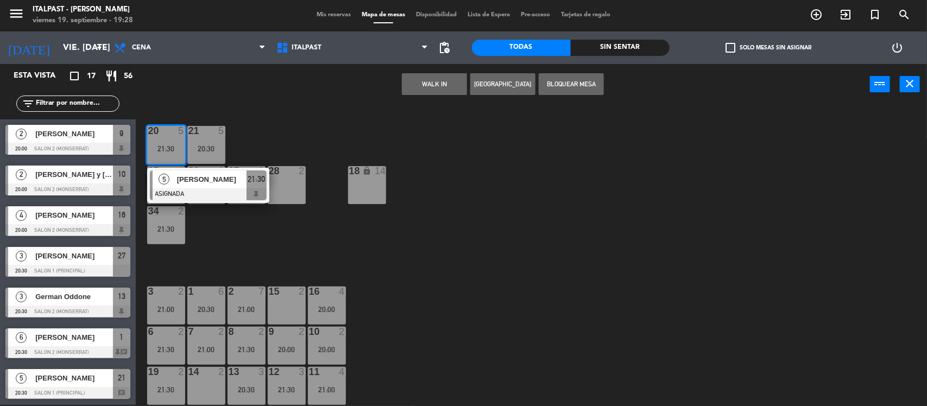
click at [281, 151] on div "20 5 21:30 5 [PERSON_NAME] ASIGNADA 21:30 21 5 20:30 25 4 26 2 27 3 20:30 28 2 …" at bounding box center [536, 256] width 782 height 300
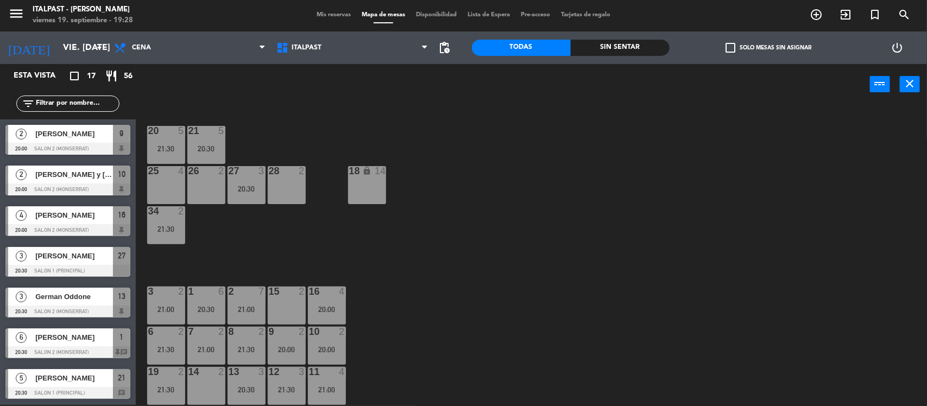
drag, startPoint x: 151, startPoint y: 139, endPoint x: 161, endPoint y: 148, distance: 13.5
click at [151, 139] on div "20 5 21:30" at bounding box center [166, 145] width 38 height 38
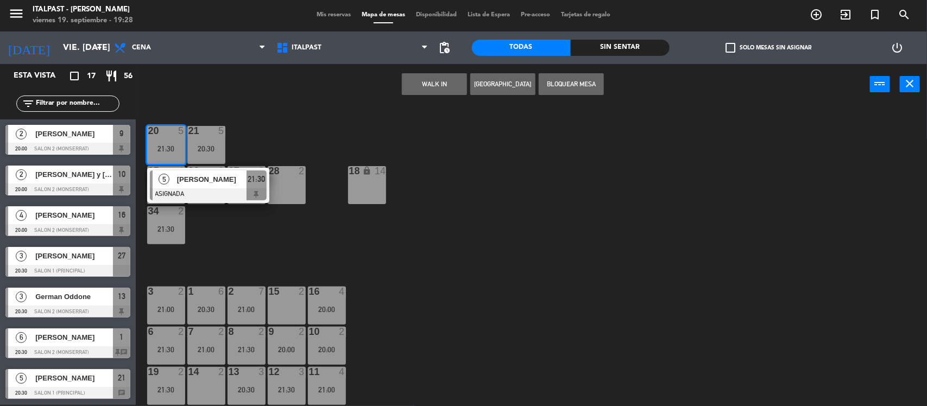
click at [222, 185] on span "[PERSON_NAME]" at bounding box center [212, 179] width 70 height 11
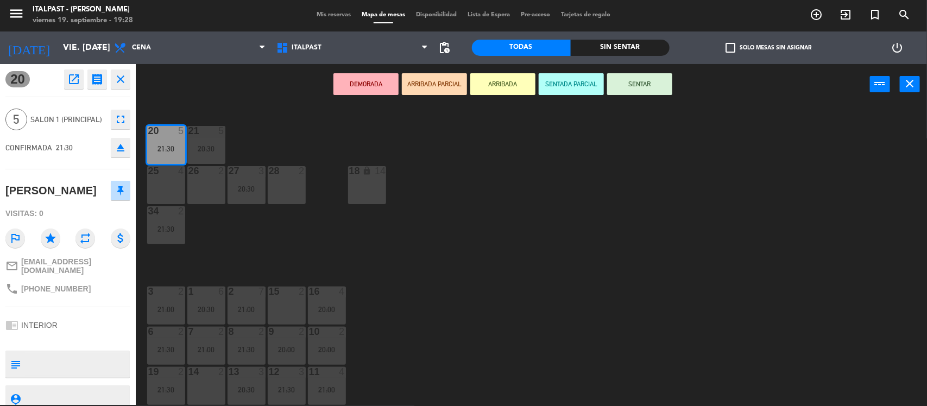
click at [87, 368] on textarea at bounding box center [77, 364] width 104 height 23
type textarea "confirmada"
click at [12, 371] on icon "subject" at bounding box center [15, 365] width 12 height 12
click at [544, 203] on div "20 5 21:30 21 5 20:30 25 4 26 2 27 3 20:30 28 2 18 lock 14 34 2 21:30 3 2 21:00…" at bounding box center [536, 256] width 782 height 300
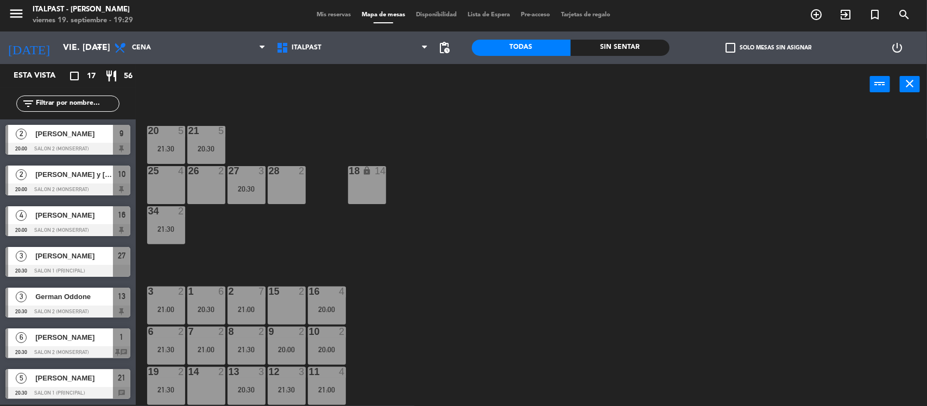
scroll to position [3, 0]
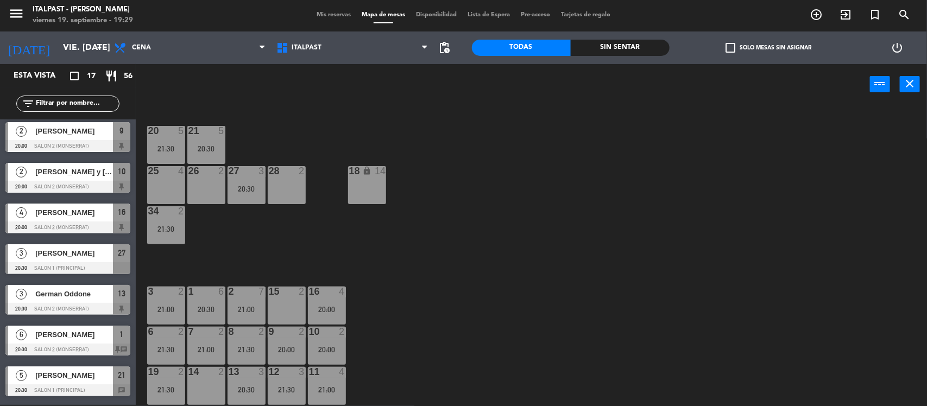
click at [219, 139] on div "21 5 20:30" at bounding box center [206, 145] width 38 height 38
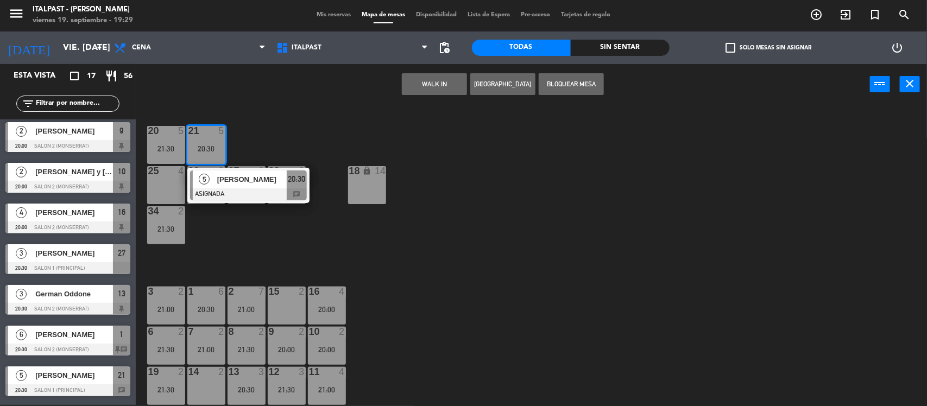
click at [250, 163] on div "20 5 21:30 21 5 20:30 5 [PERSON_NAME] ASIGNADA 20:30 chat 25 4 26 2 27 3 20:30 …" at bounding box center [536, 256] width 782 height 300
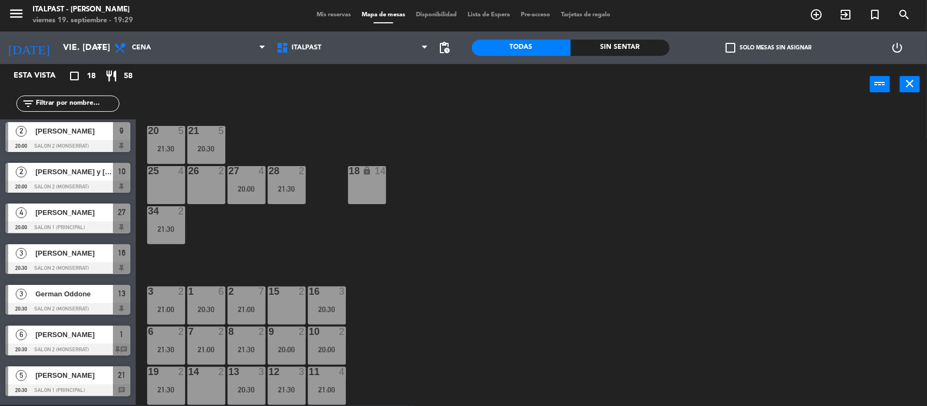
drag, startPoint x: 215, startPoint y: 137, endPoint x: 233, endPoint y: 161, distance: 29.5
click at [215, 139] on div "21 5 20:30" at bounding box center [206, 145] width 38 height 38
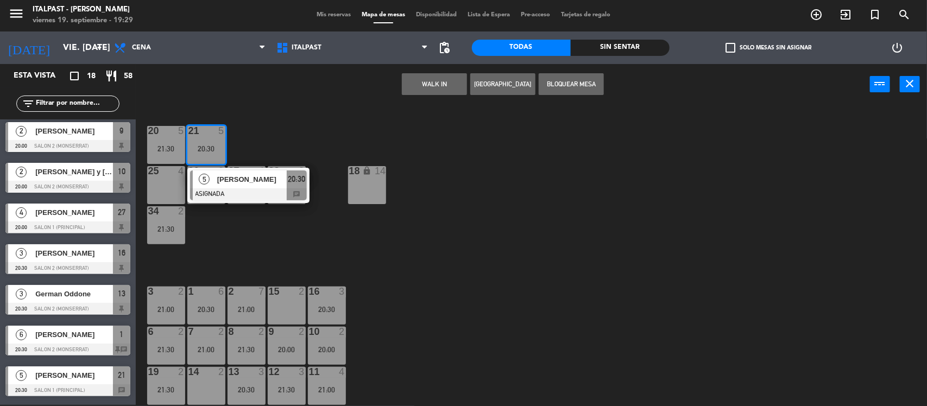
click at [281, 189] on div at bounding box center [248, 195] width 117 height 12
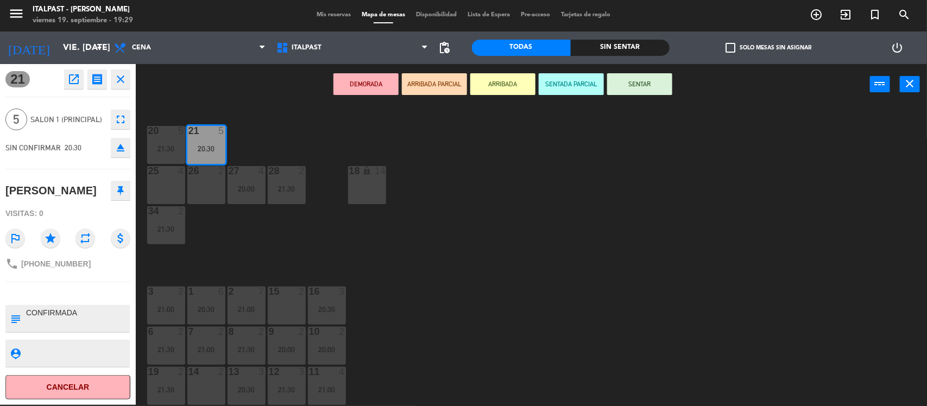
drag, startPoint x: 235, startPoint y: 256, endPoint x: 268, endPoint y: 218, distance: 49.7
click at [235, 254] on div "20 5 21:30 21 5 20:30 25 4 26 2 27 4 20:00 28 2 21:30 18 lock 14 34 2 21:30 3 2…" at bounding box center [536, 256] width 782 height 300
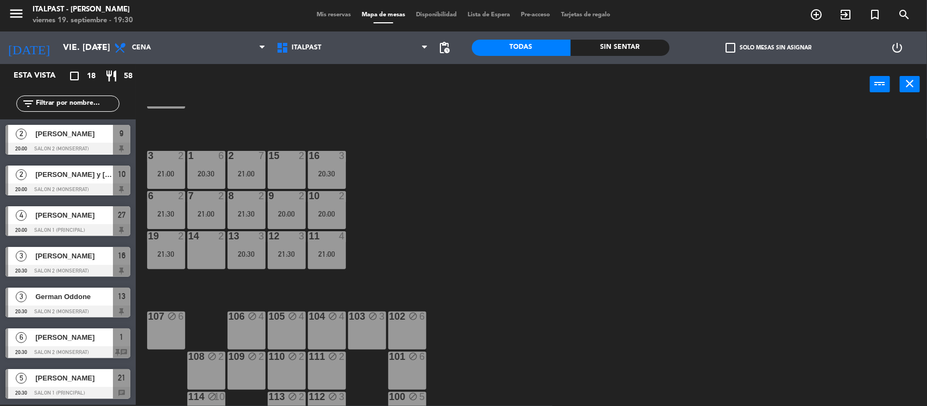
scroll to position [159, 0]
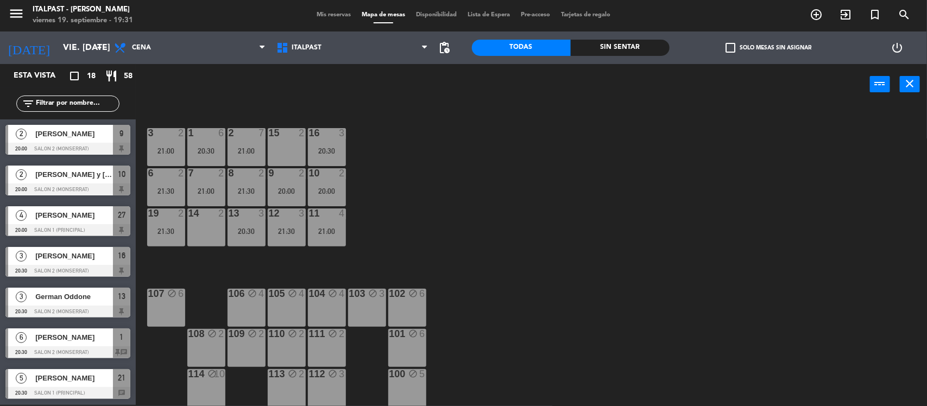
click at [212, 227] on div "14 2" at bounding box center [206, 228] width 38 height 38
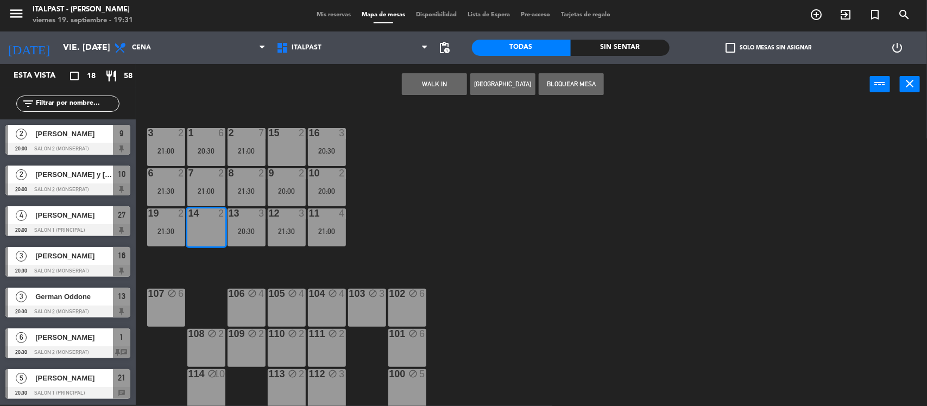
click at [569, 83] on button "Bloquear Mesa" at bounding box center [571, 84] width 65 height 22
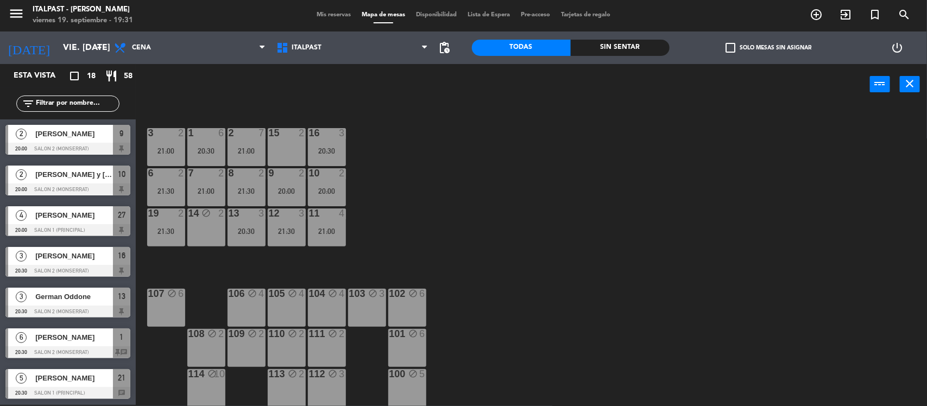
scroll to position [0, 0]
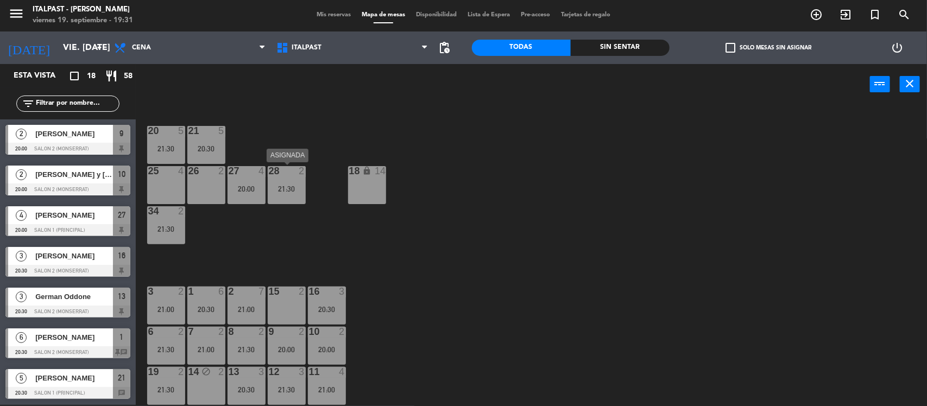
click at [281, 192] on div "21:30" at bounding box center [287, 189] width 38 height 8
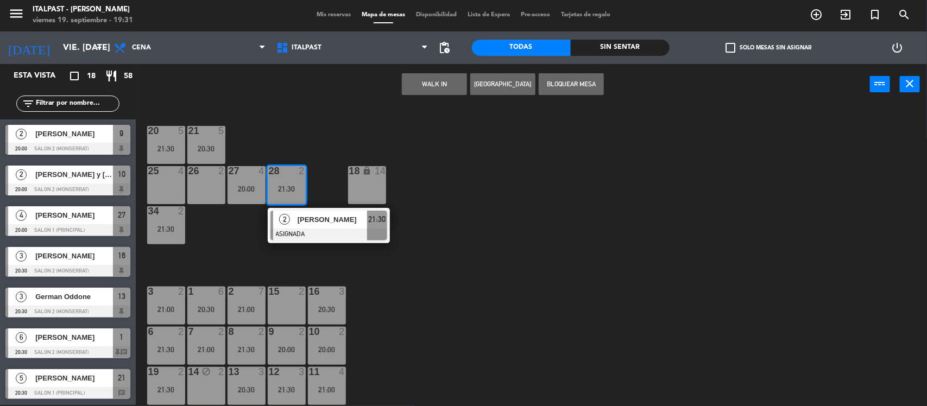
click at [337, 186] on div "20 5 21:30 21 5 20:30 25 4 26 2 27 4 20:00 28 2 21:30 2 [PERSON_NAME] ASIGNADA …" at bounding box center [536, 256] width 782 height 300
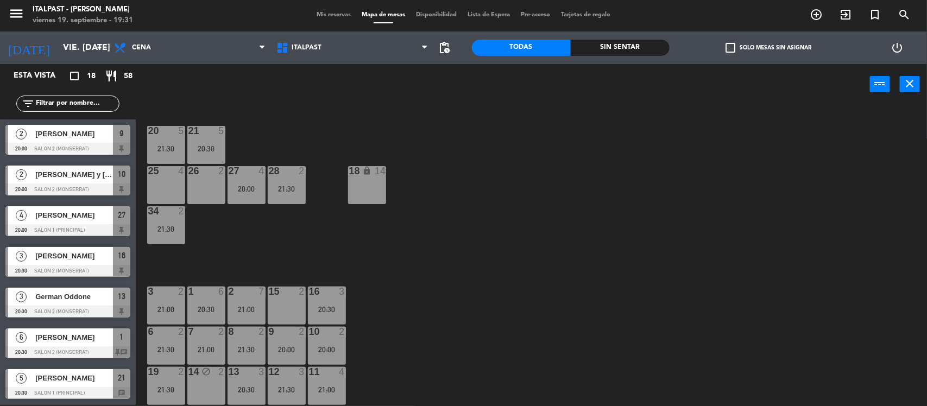
scroll to position [68, 0]
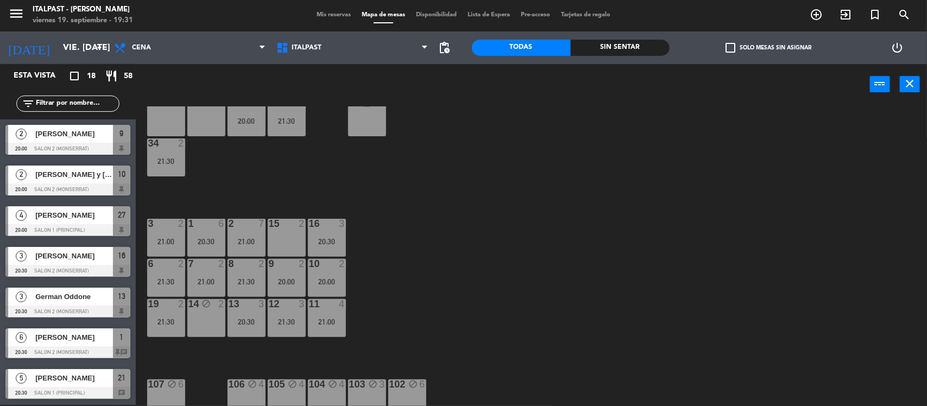
click at [321, 15] on span "Mis reservas" at bounding box center [333, 15] width 45 height 6
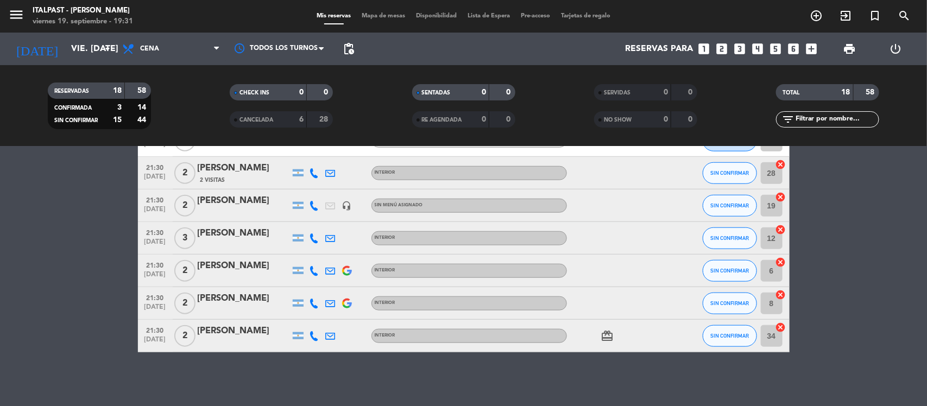
scroll to position [205, 0]
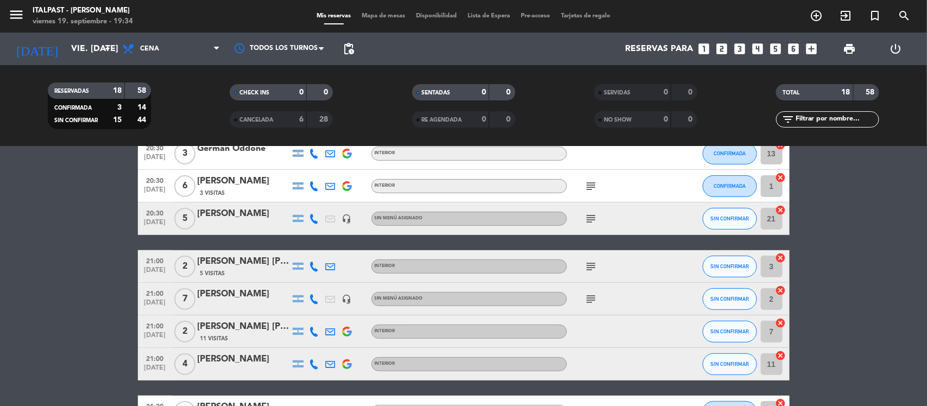
click at [395, 15] on span "Mapa de mesas" at bounding box center [383, 16] width 54 height 6
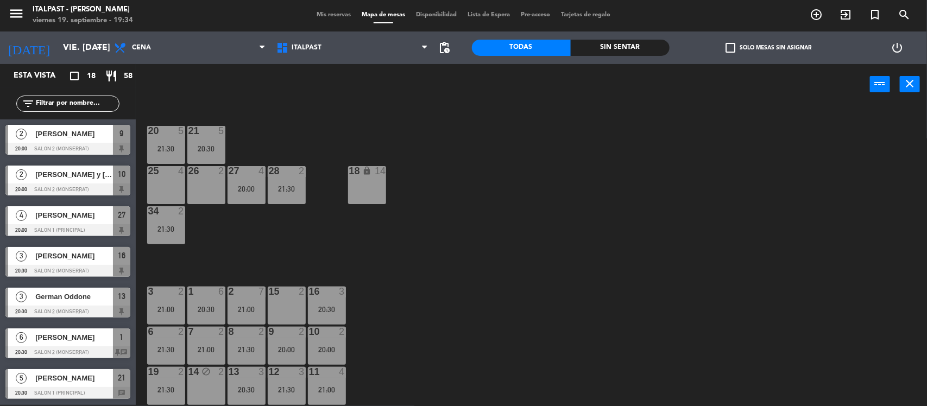
drag, startPoint x: 455, startPoint y: 182, endPoint x: 336, endPoint y: 156, distance: 121.7
click at [169, 153] on div "20 5 21:30" at bounding box center [166, 145] width 38 height 38
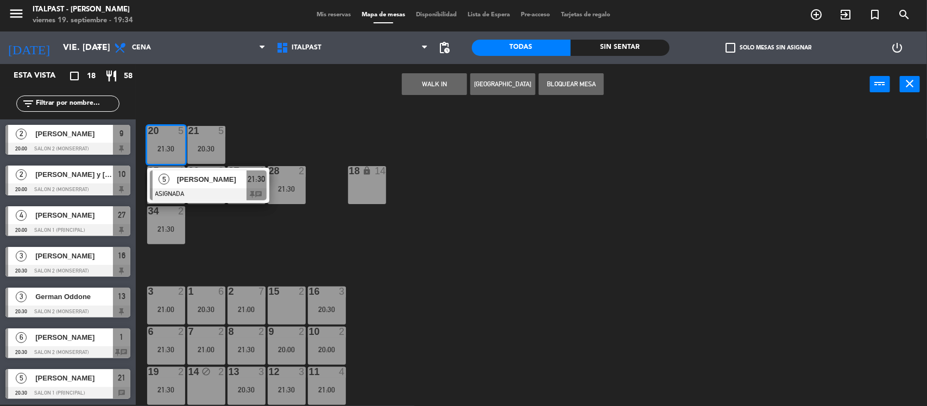
click at [167, 152] on div "21:30" at bounding box center [166, 149] width 38 height 8
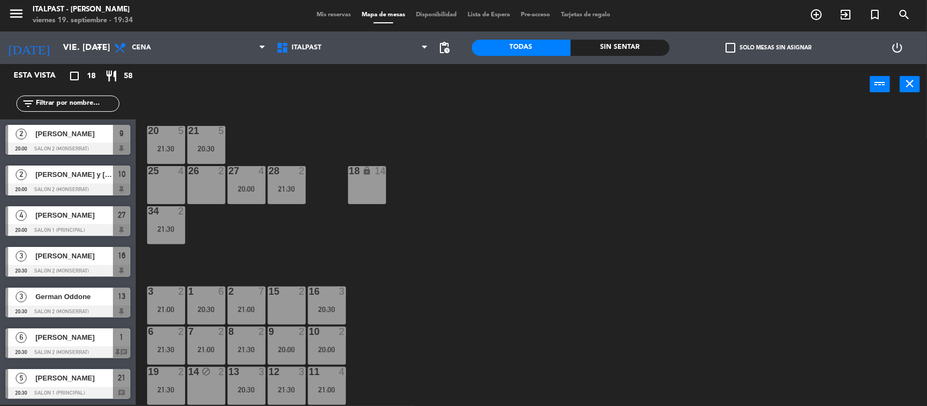
click at [161, 140] on div "20 5 21:30" at bounding box center [166, 145] width 38 height 38
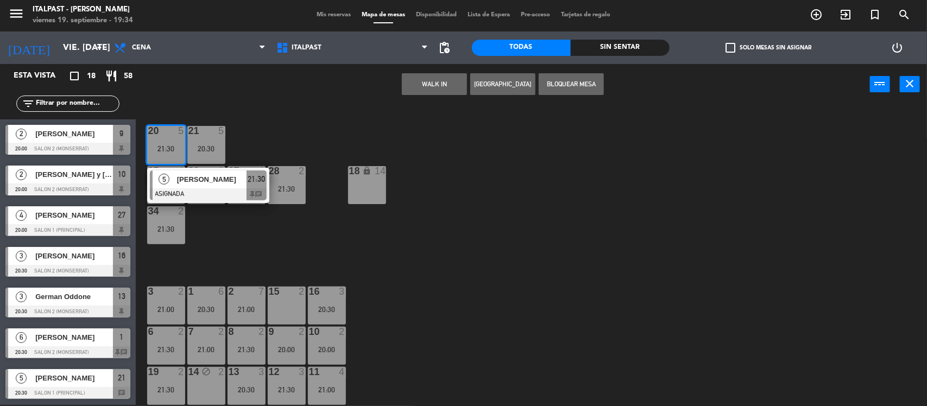
click at [166, 135] on div at bounding box center [166, 131] width 18 height 10
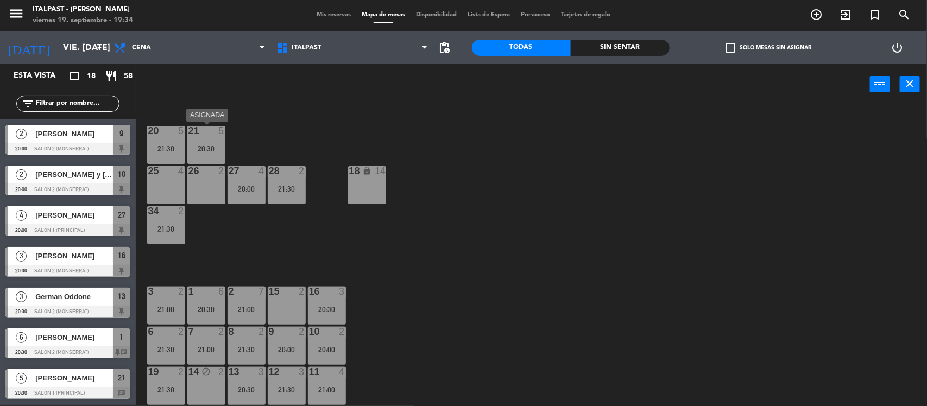
click at [208, 158] on div "21 5 20:30" at bounding box center [206, 145] width 38 height 38
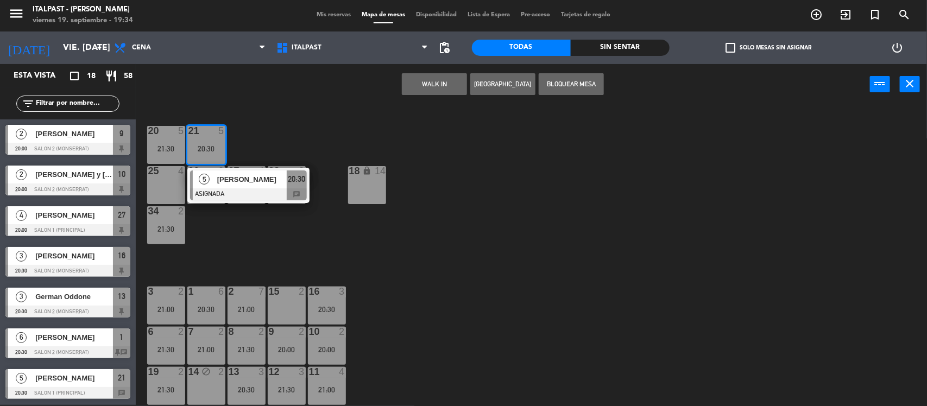
click at [208, 158] on div "21 5 20:30" at bounding box center [206, 145] width 38 height 38
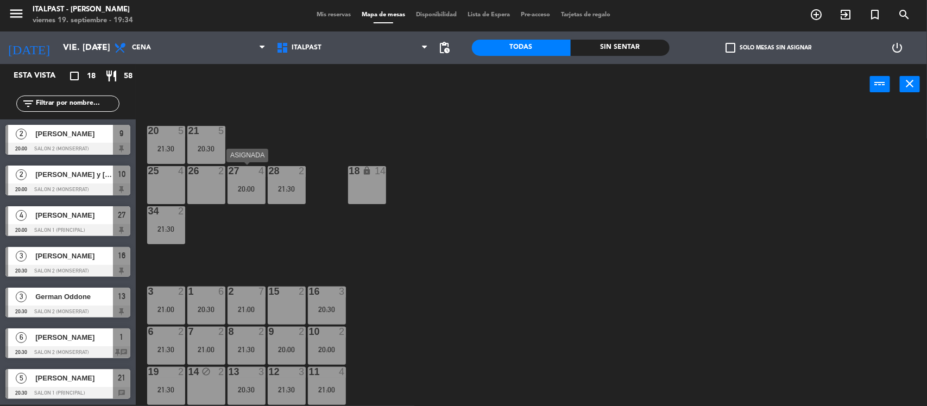
click at [239, 188] on div "20:00" at bounding box center [247, 189] width 38 height 8
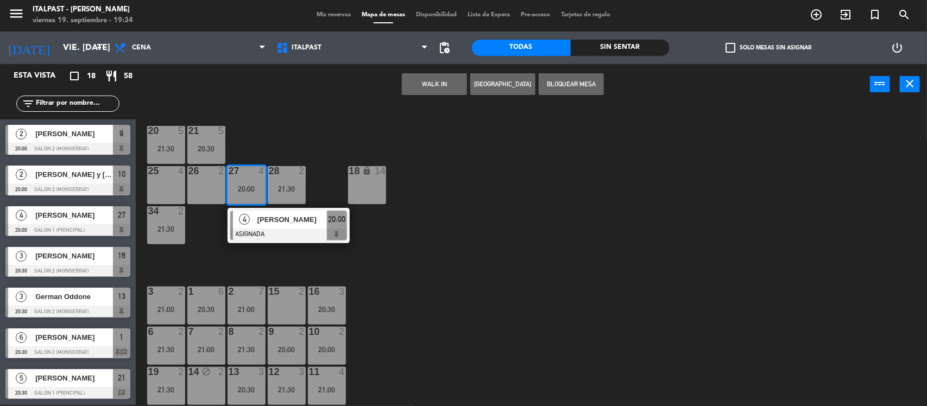
click at [240, 187] on div "20:00" at bounding box center [247, 189] width 38 height 8
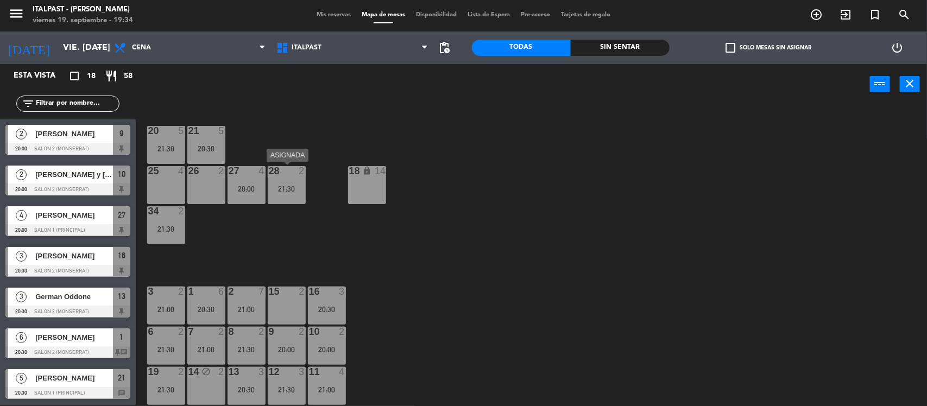
click at [286, 177] on div "28 2 21:30" at bounding box center [287, 185] width 38 height 38
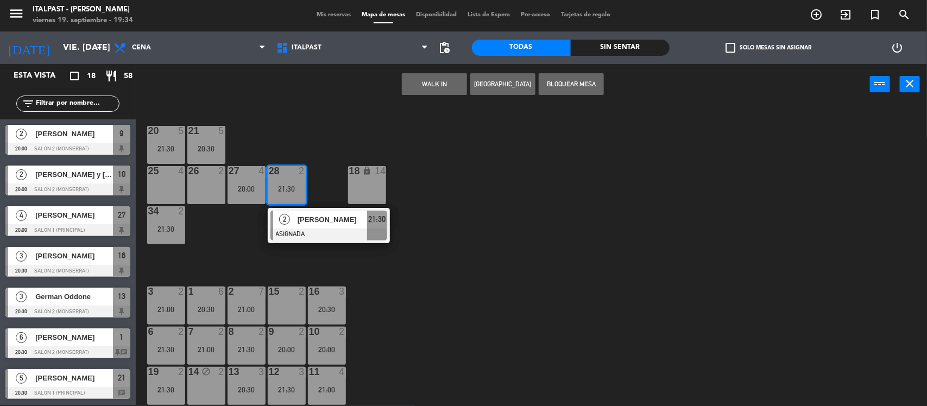
click at [286, 177] on div "28 2 21:30" at bounding box center [287, 185] width 38 height 38
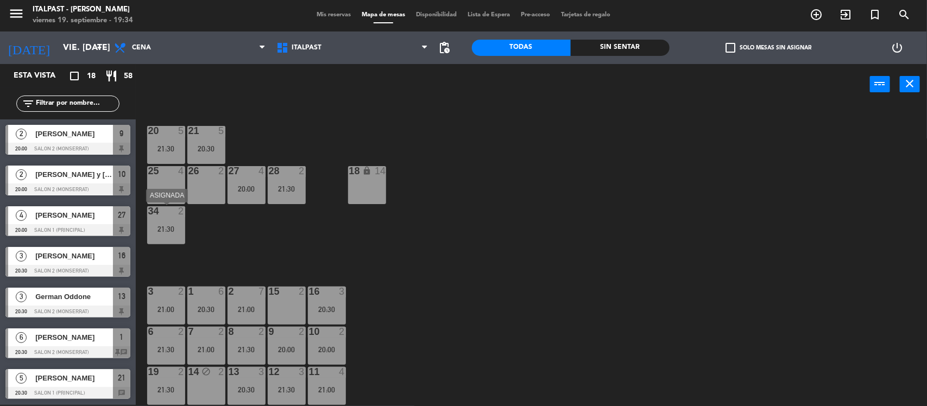
click at [171, 231] on div "21:30" at bounding box center [166, 229] width 38 height 8
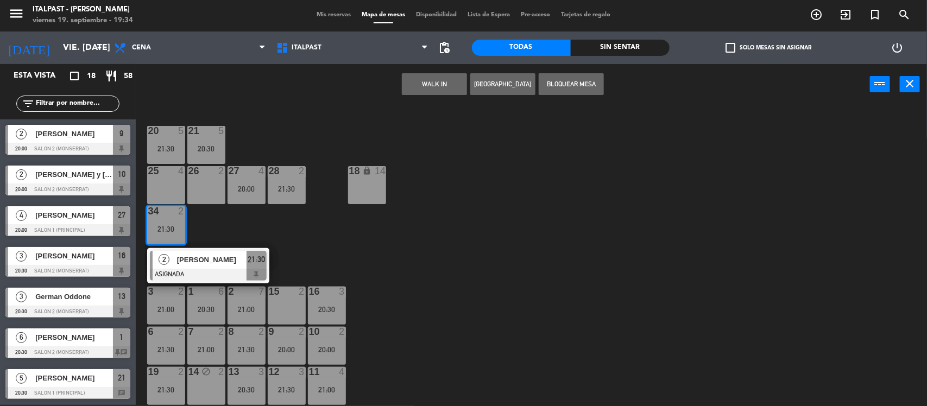
click at [174, 223] on div "34 2 21:30" at bounding box center [166, 225] width 38 height 38
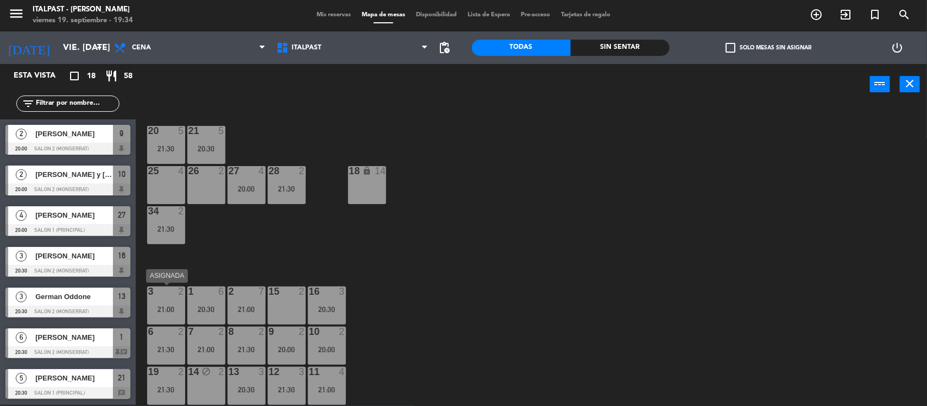
click at [170, 303] on div "3 2 21:00" at bounding box center [166, 306] width 38 height 38
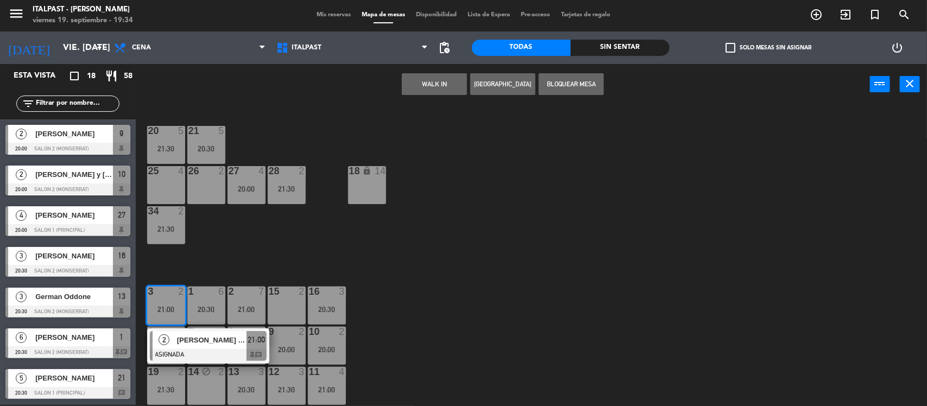
click at [170, 302] on div "3 2 21:00" at bounding box center [166, 306] width 38 height 38
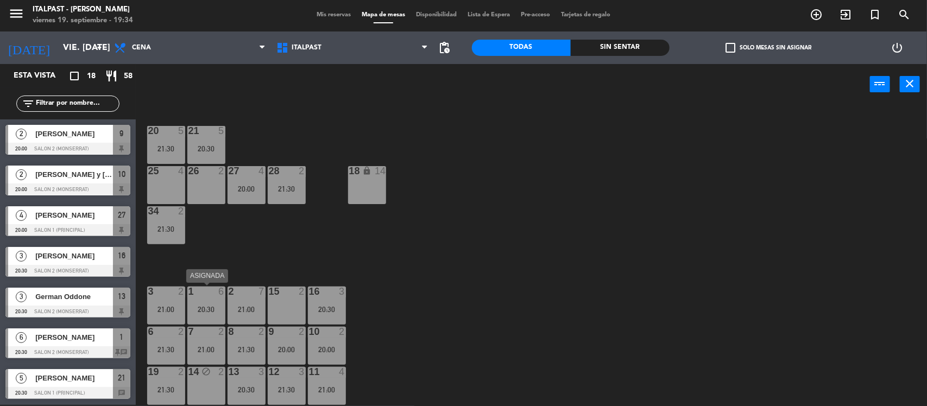
click at [202, 318] on div "1 6 20:30" at bounding box center [206, 306] width 38 height 38
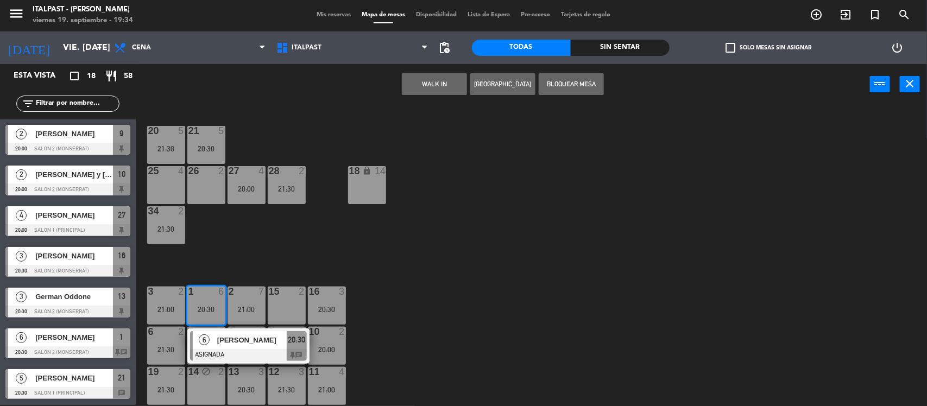
click at [216, 312] on div "20:30" at bounding box center [206, 310] width 38 height 8
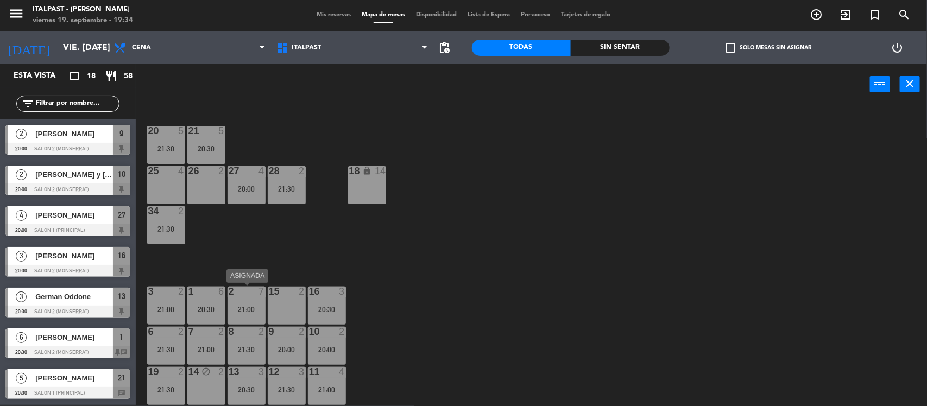
click at [257, 299] on div "2 7 21:00" at bounding box center [247, 306] width 38 height 38
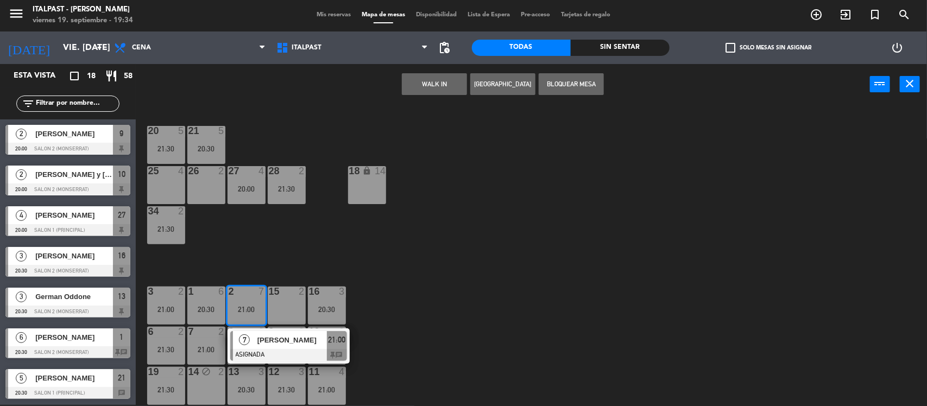
click at [257, 299] on div "2 7 21:00" at bounding box center [247, 306] width 38 height 38
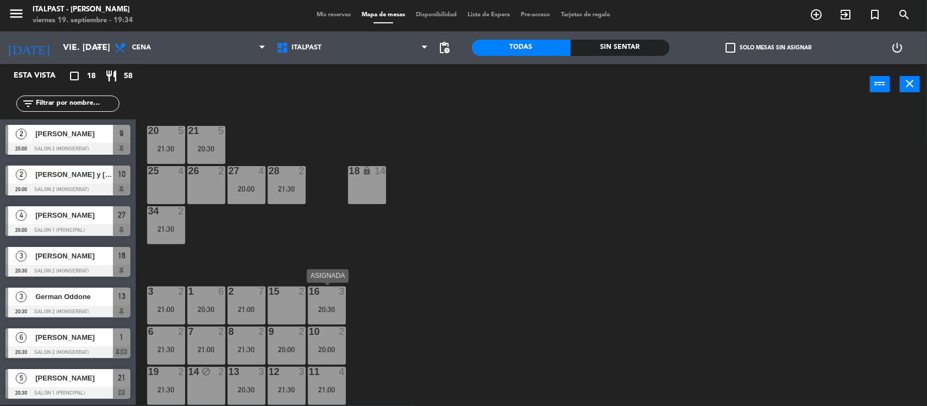
click at [316, 308] on div "20:30" at bounding box center [327, 310] width 38 height 8
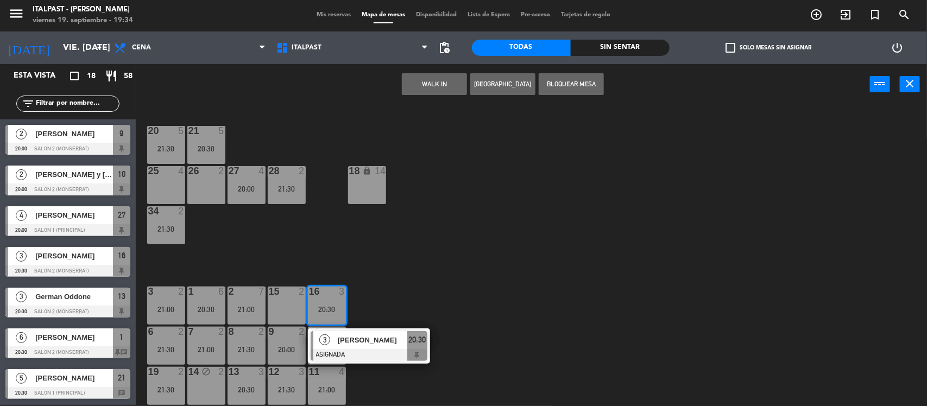
click at [315, 308] on div "20:30" at bounding box center [327, 310] width 38 height 8
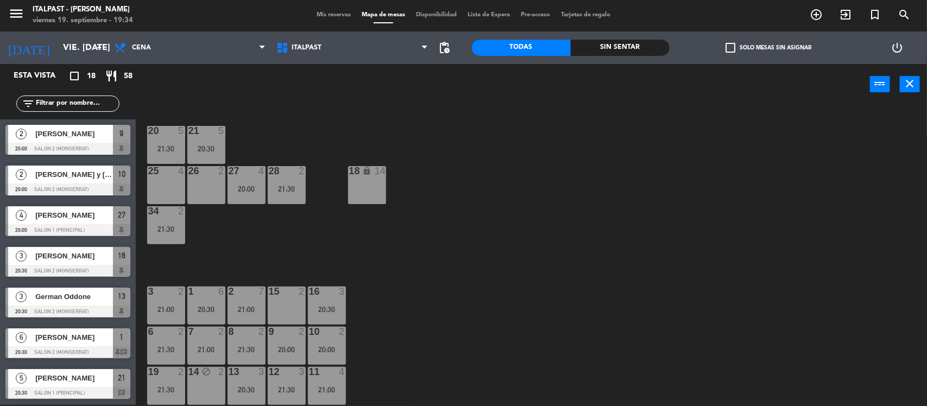
click at [315, 308] on div "20:30" at bounding box center [327, 310] width 38 height 8
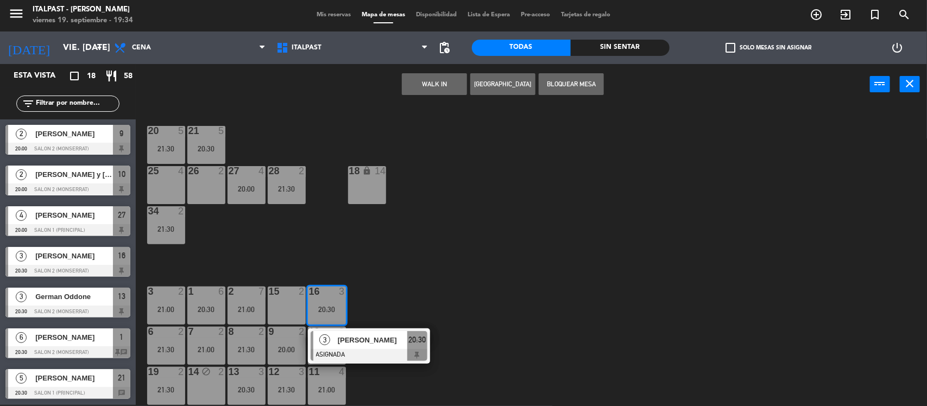
drag, startPoint x: 314, startPoint y: 308, endPoint x: 321, endPoint y: 316, distance: 11.2
click at [315, 308] on div "20:30" at bounding box center [327, 310] width 38 height 8
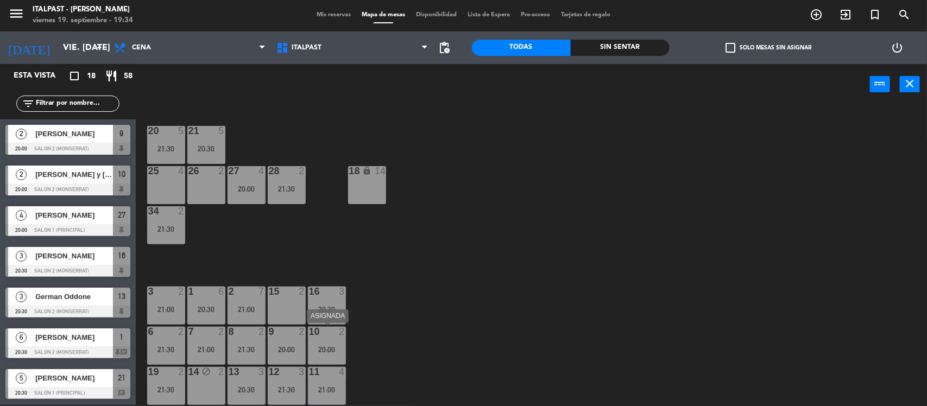
click at [330, 338] on div "10 2 20:00" at bounding box center [327, 346] width 38 height 38
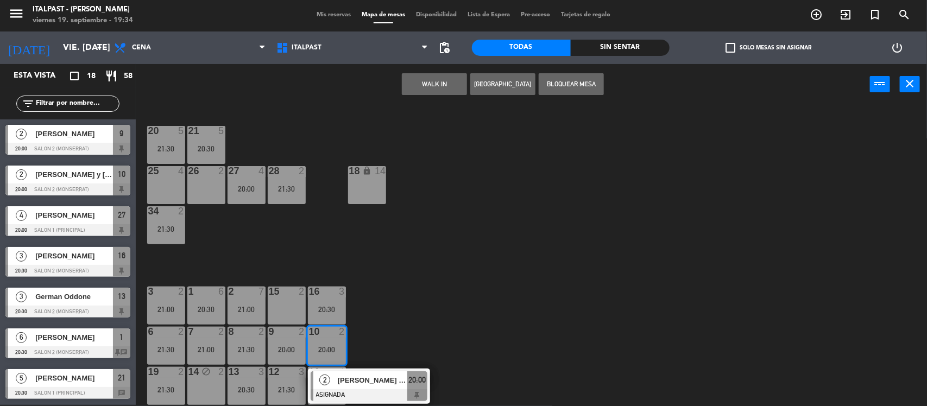
click at [330, 338] on div "10 2 20:00" at bounding box center [327, 346] width 38 height 38
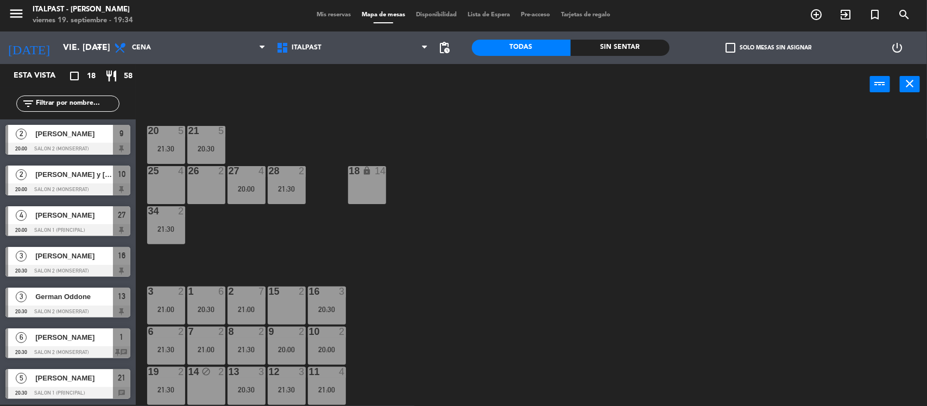
click at [330, 338] on div "10 2 20:00" at bounding box center [327, 346] width 38 height 38
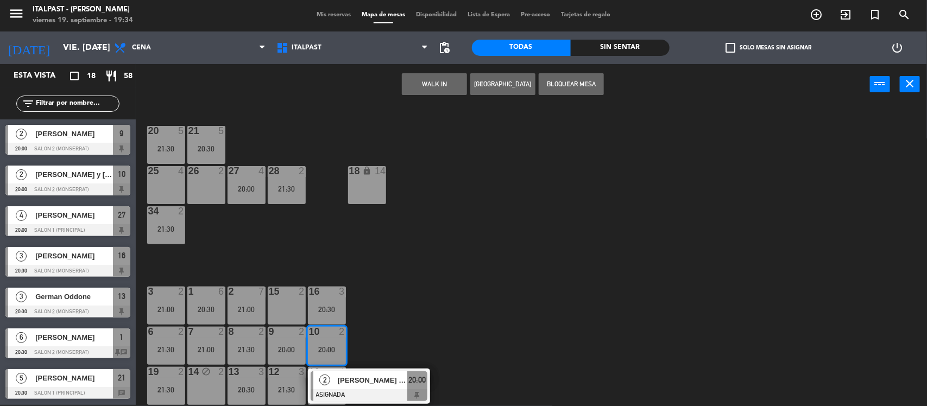
click at [329, 337] on div "10 2 20:00" at bounding box center [327, 346] width 38 height 38
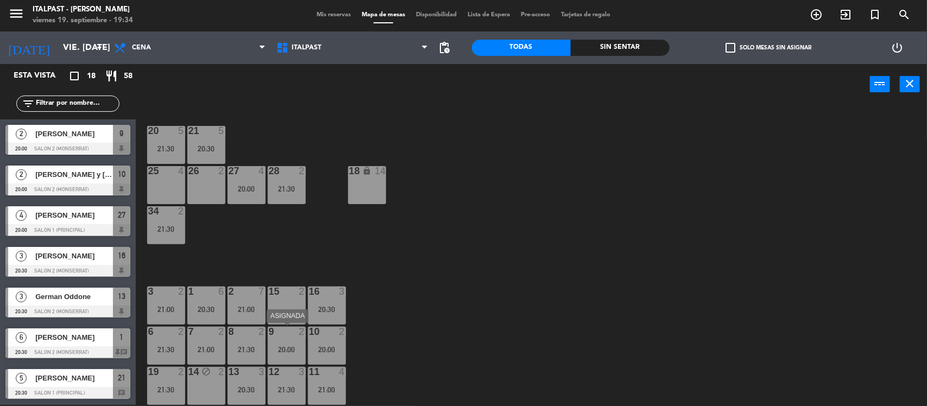
click at [288, 336] on div at bounding box center [287, 332] width 18 height 10
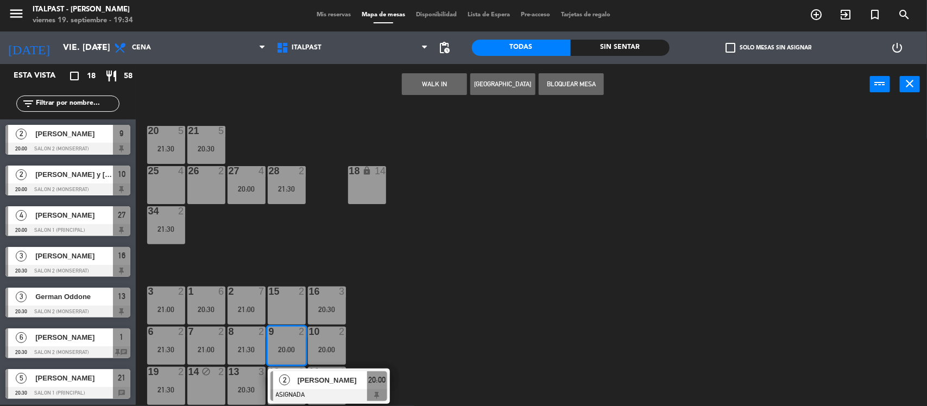
click at [289, 336] on div at bounding box center [287, 332] width 18 height 10
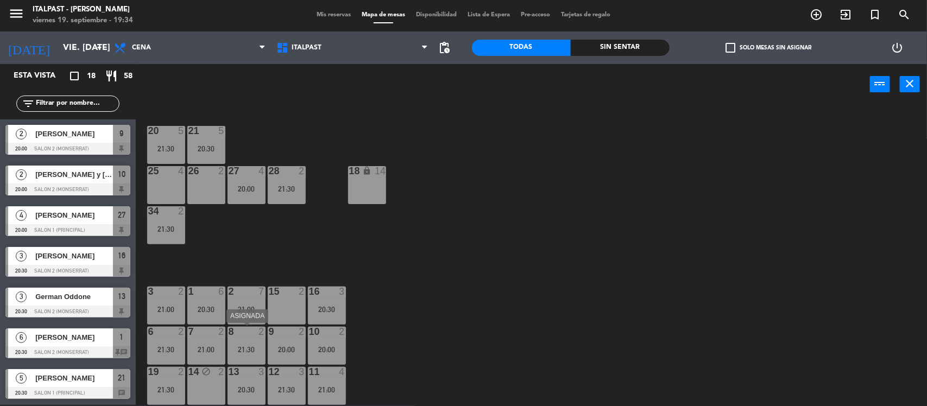
click at [251, 334] on div at bounding box center [246, 332] width 18 height 10
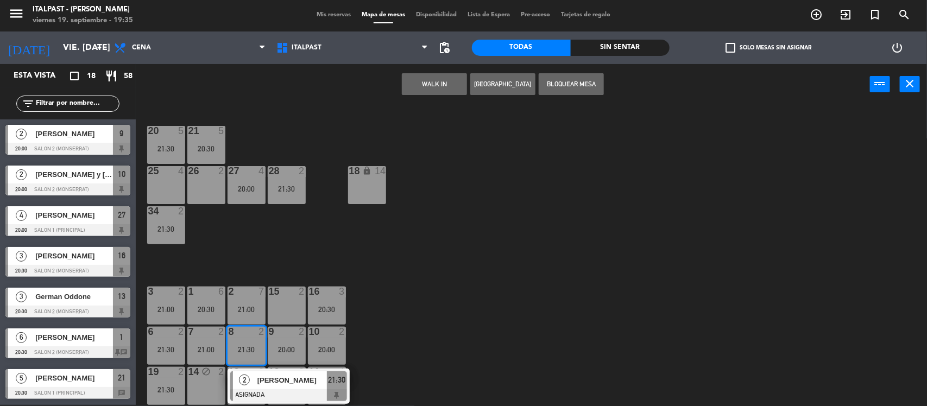
click at [251, 334] on div at bounding box center [246, 332] width 18 height 10
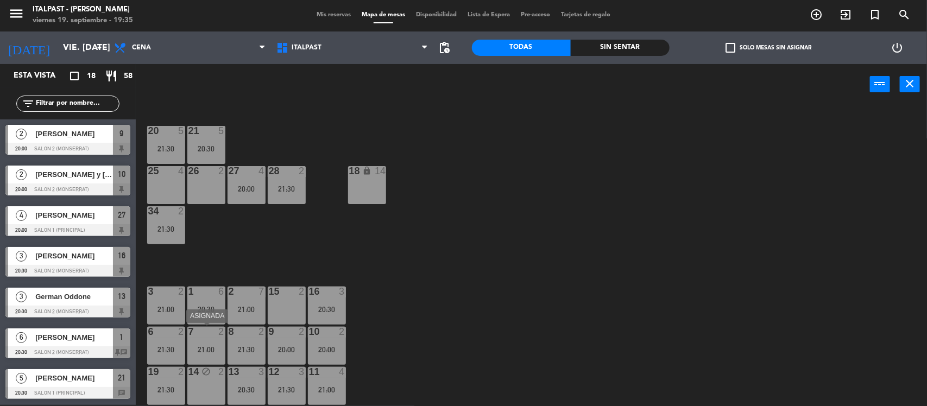
click at [208, 350] on div "21:00" at bounding box center [206, 350] width 38 height 8
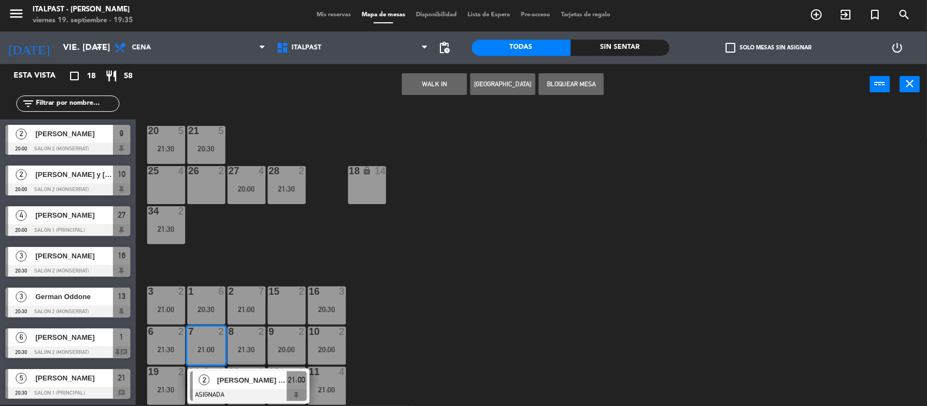
click at [208, 350] on div "21:00" at bounding box center [206, 350] width 38 height 8
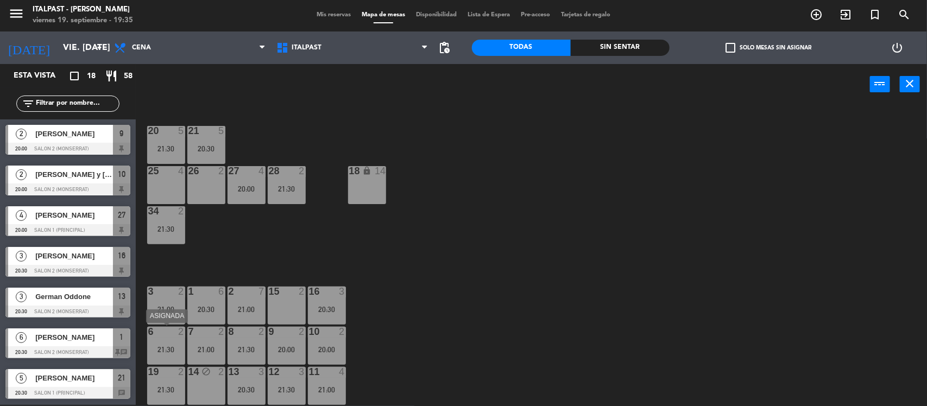
click at [167, 338] on div "6 2 21:30" at bounding box center [166, 346] width 38 height 38
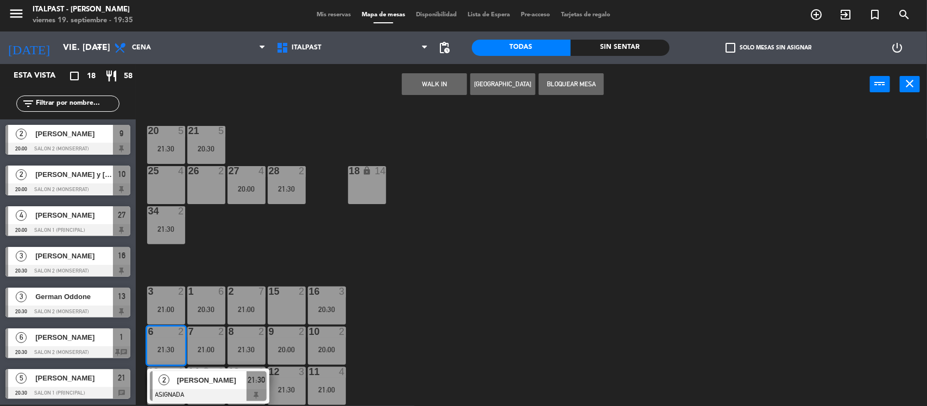
click at [167, 338] on div "6 2 21:30" at bounding box center [166, 346] width 38 height 38
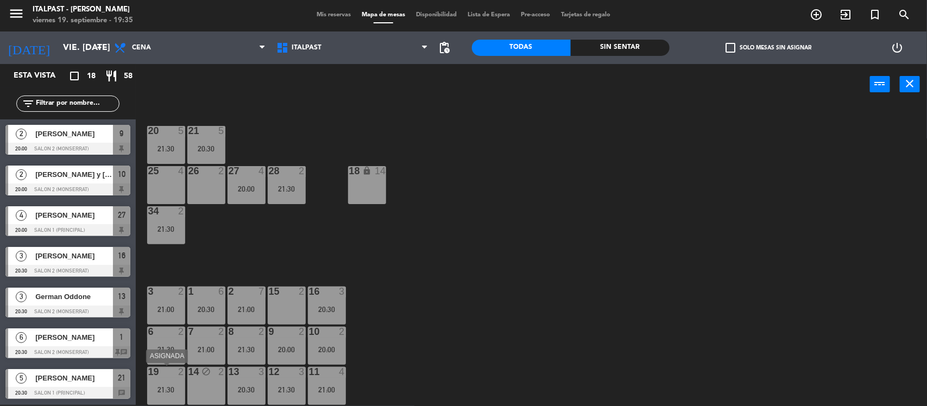
click at [164, 390] on div "21:30" at bounding box center [166, 390] width 38 height 8
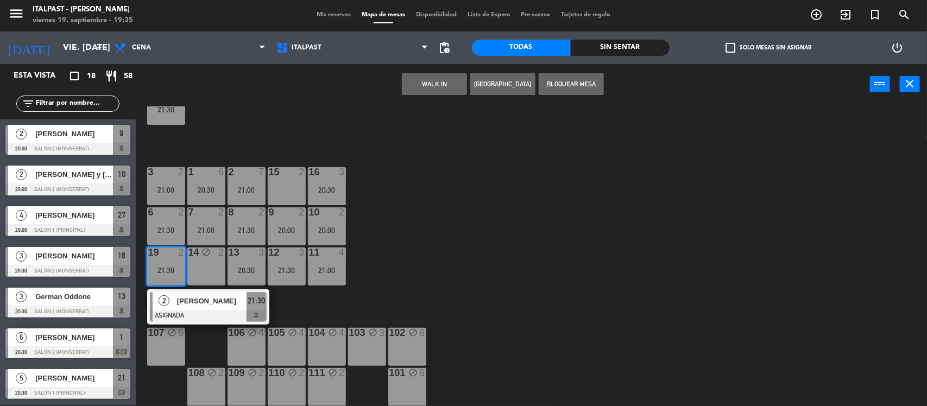
drag, startPoint x: 656, startPoint y: 264, endPoint x: 640, endPoint y: 290, distance: 30.8
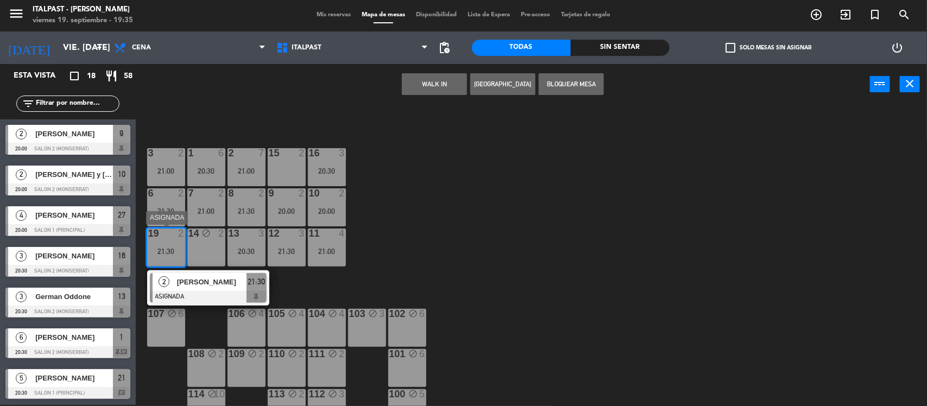
click at [166, 248] on div "21:30" at bounding box center [166, 252] width 38 height 8
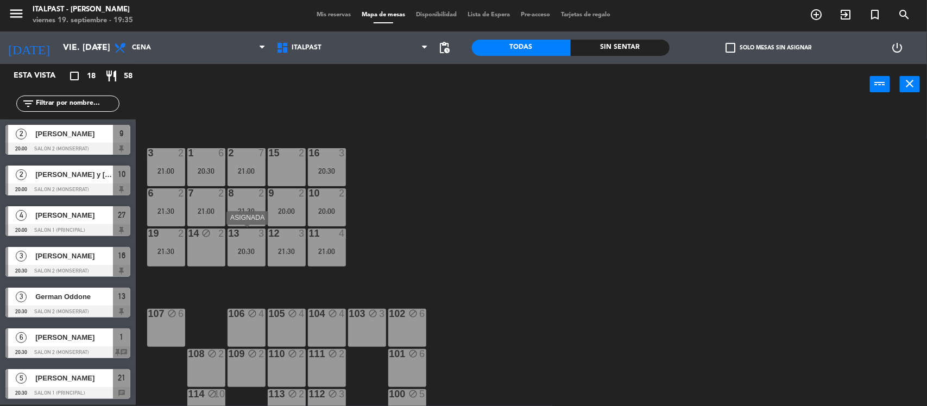
click at [243, 260] on div "13 3 20:30" at bounding box center [247, 248] width 38 height 38
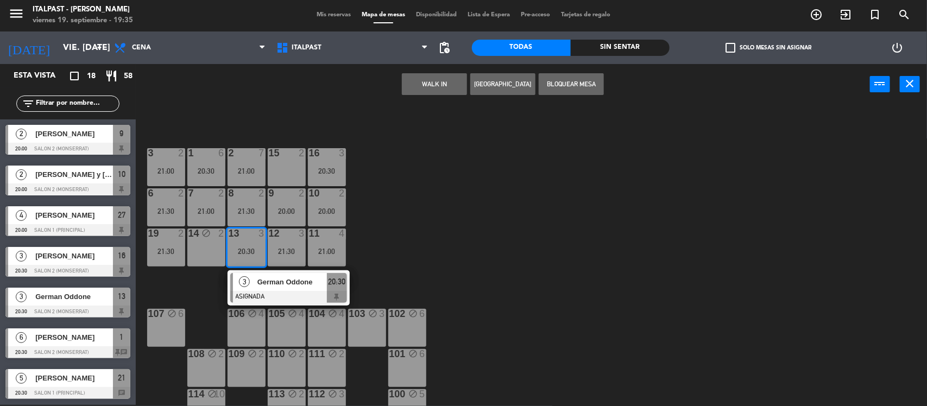
click at [245, 259] on div "13 3 20:30" at bounding box center [247, 248] width 38 height 38
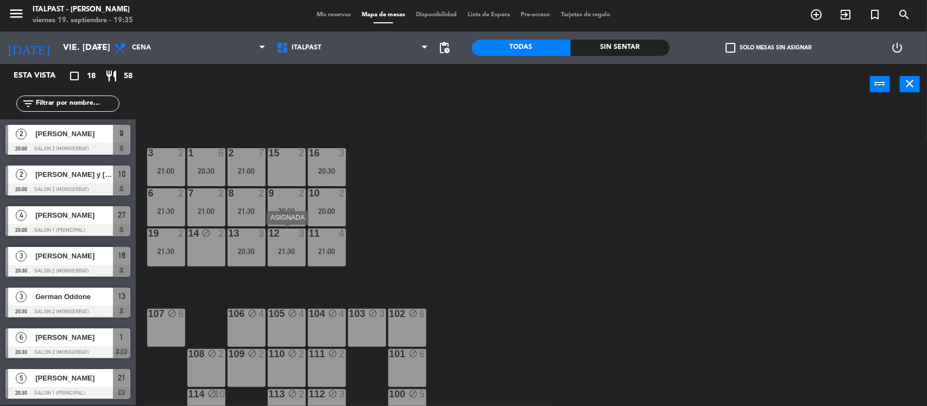
click at [290, 250] on div "21:30" at bounding box center [287, 252] width 38 height 8
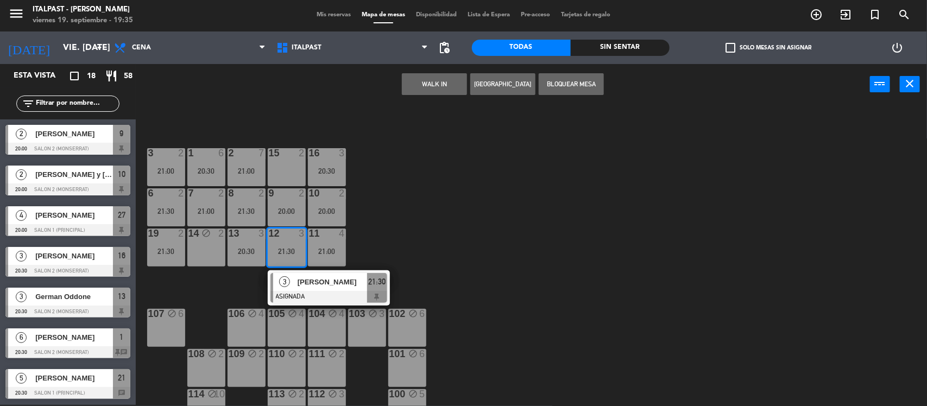
click at [290, 250] on div "21:30" at bounding box center [287, 252] width 38 height 8
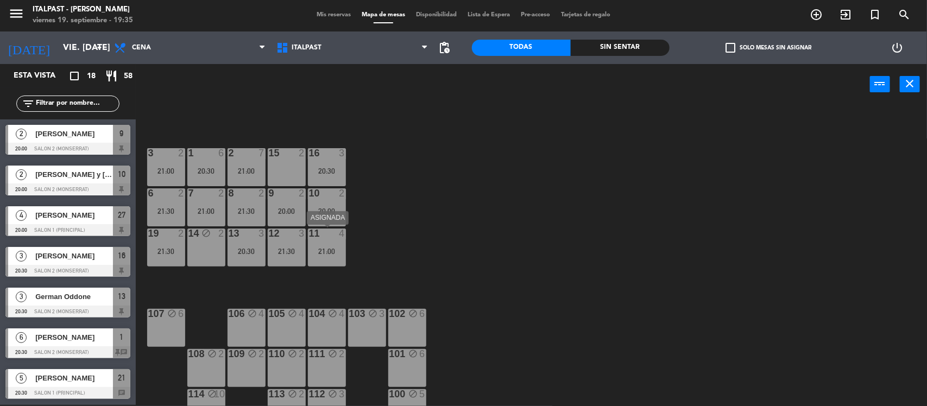
click at [328, 248] on div "21:00" at bounding box center [327, 252] width 38 height 8
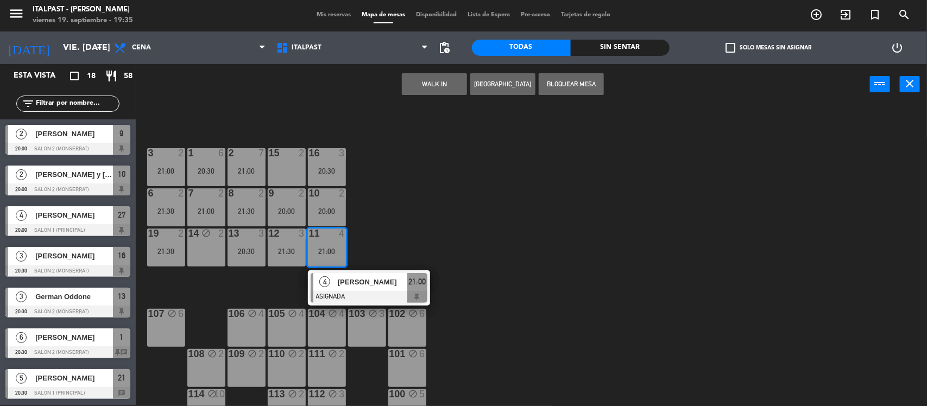
click at [324, 248] on div "21:00" at bounding box center [327, 252] width 38 height 8
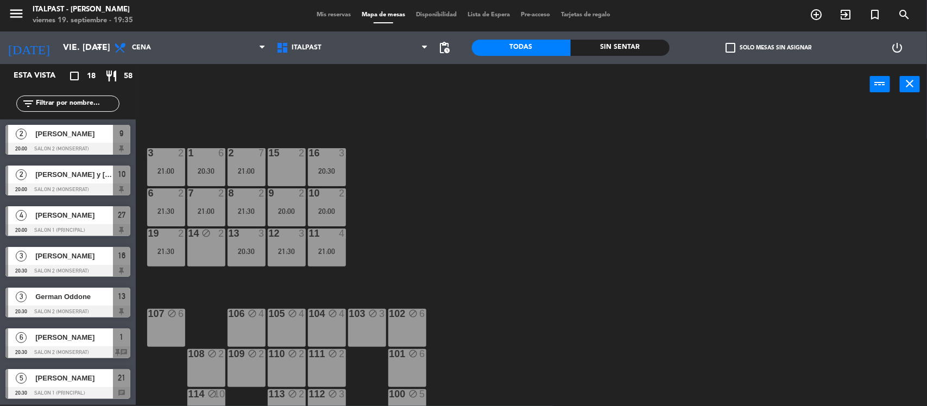
scroll to position [159, 0]
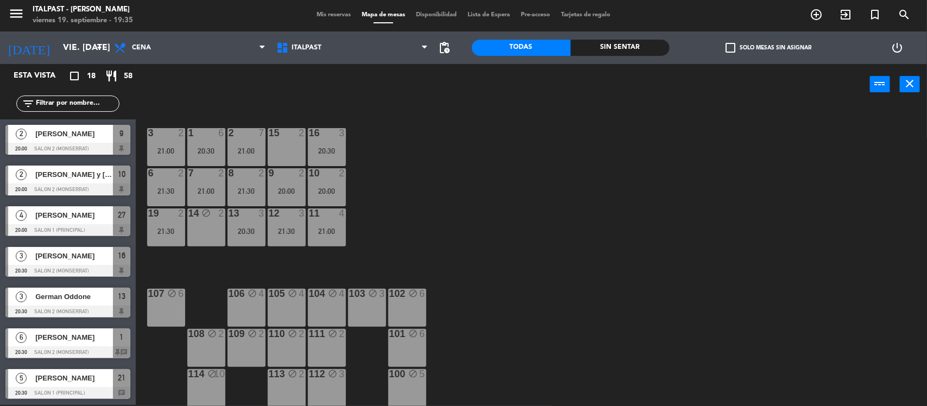
drag, startPoint x: 466, startPoint y: 242, endPoint x: 487, endPoint y: 278, distance: 41.4
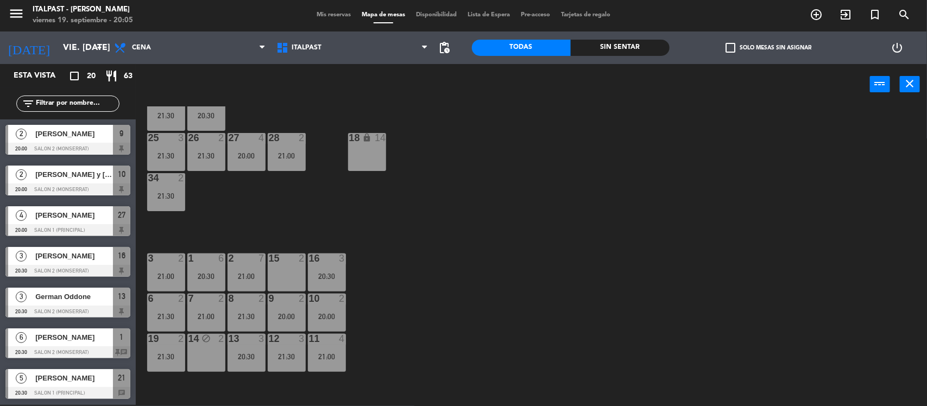
scroll to position [0, 0]
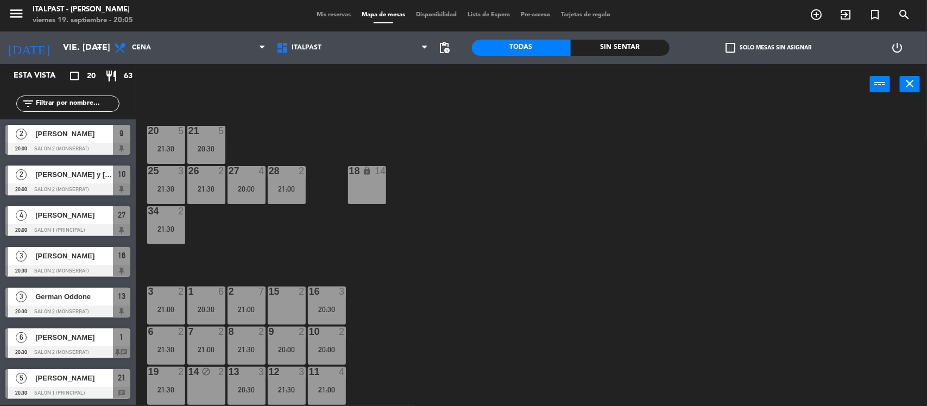
drag, startPoint x: 474, startPoint y: 123, endPoint x: 479, endPoint y: 68, distance: 54.6
click at [178, 178] on div "25 3 21:30" at bounding box center [166, 185] width 38 height 38
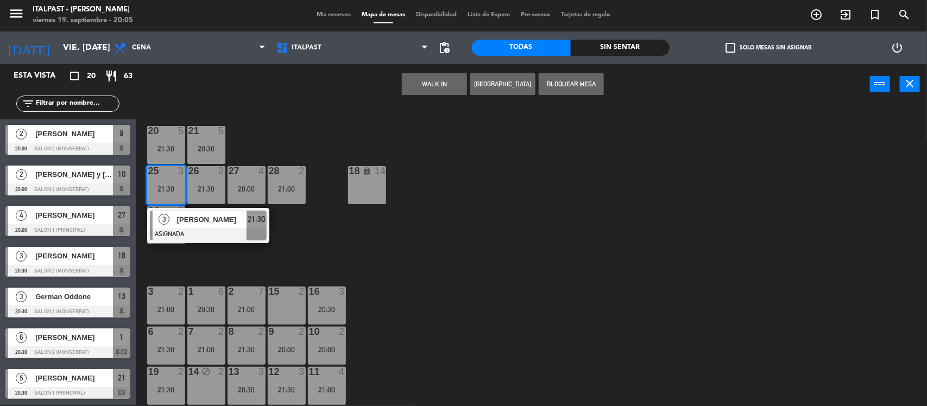
click at [178, 178] on div "25 3 21:30" at bounding box center [166, 185] width 38 height 38
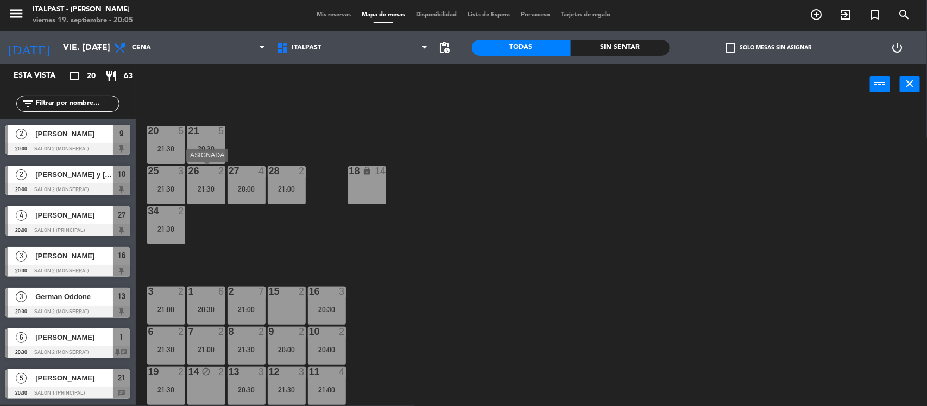
click at [204, 177] on div "26 2" at bounding box center [206, 171] width 38 height 11
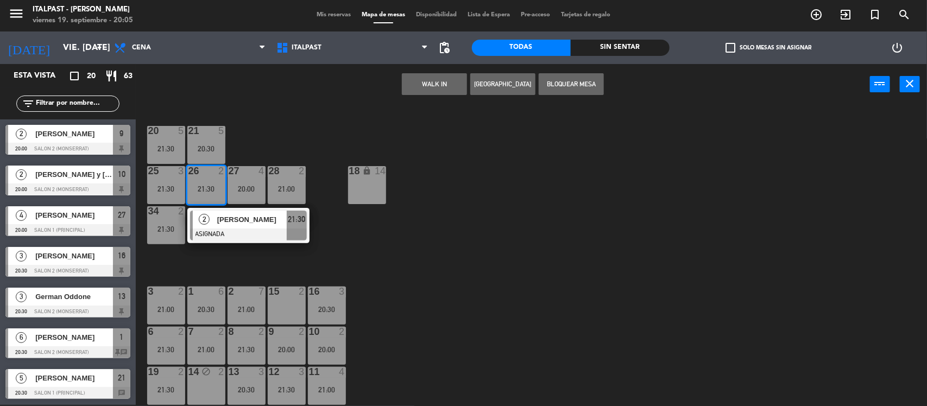
click at [204, 177] on div "26 2 21:30" at bounding box center [206, 185] width 38 height 38
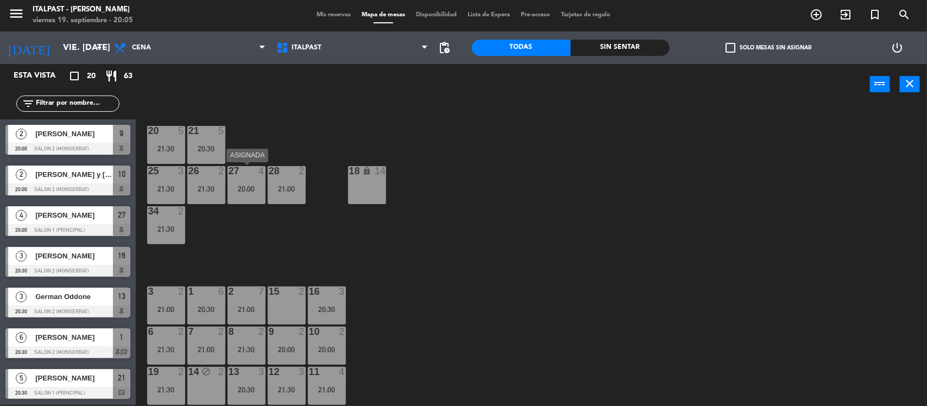
click at [229, 181] on div "27 4 20:00" at bounding box center [247, 185] width 38 height 38
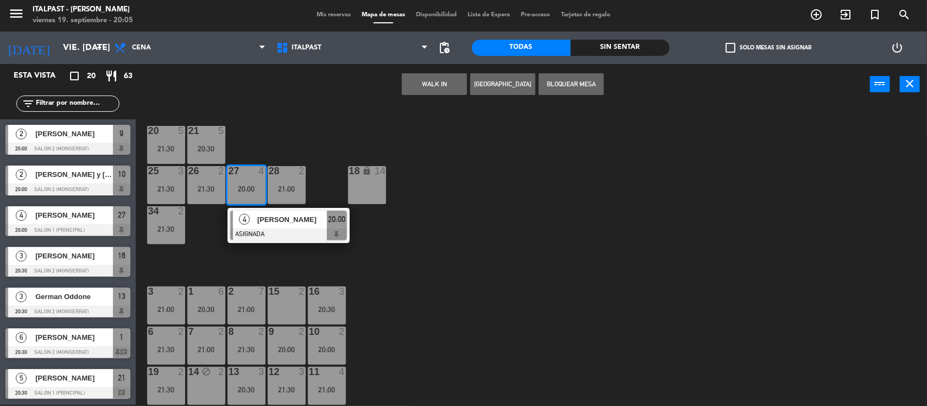
click at [241, 180] on div "27 4 20:00" at bounding box center [247, 185] width 38 height 38
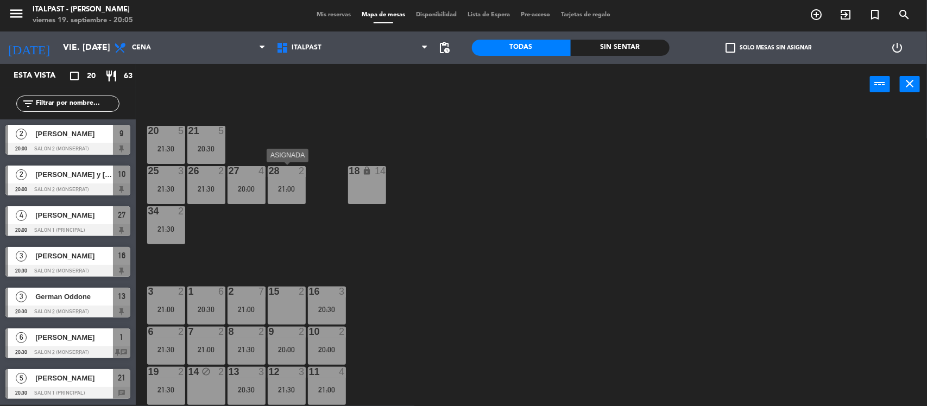
click at [280, 183] on div "28 2 21:00" at bounding box center [287, 185] width 38 height 38
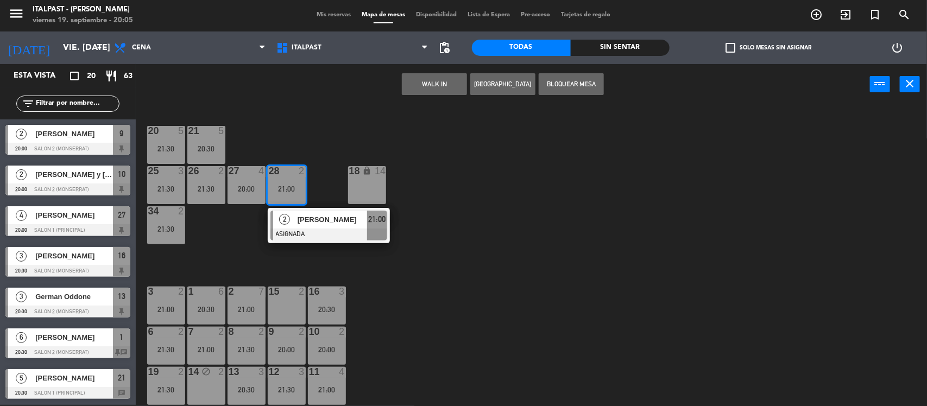
click at [280, 183] on div "28 2 21:00" at bounding box center [287, 185] width 38 height 38
